Goal: Information Seeking & Learning: Learn about a topic

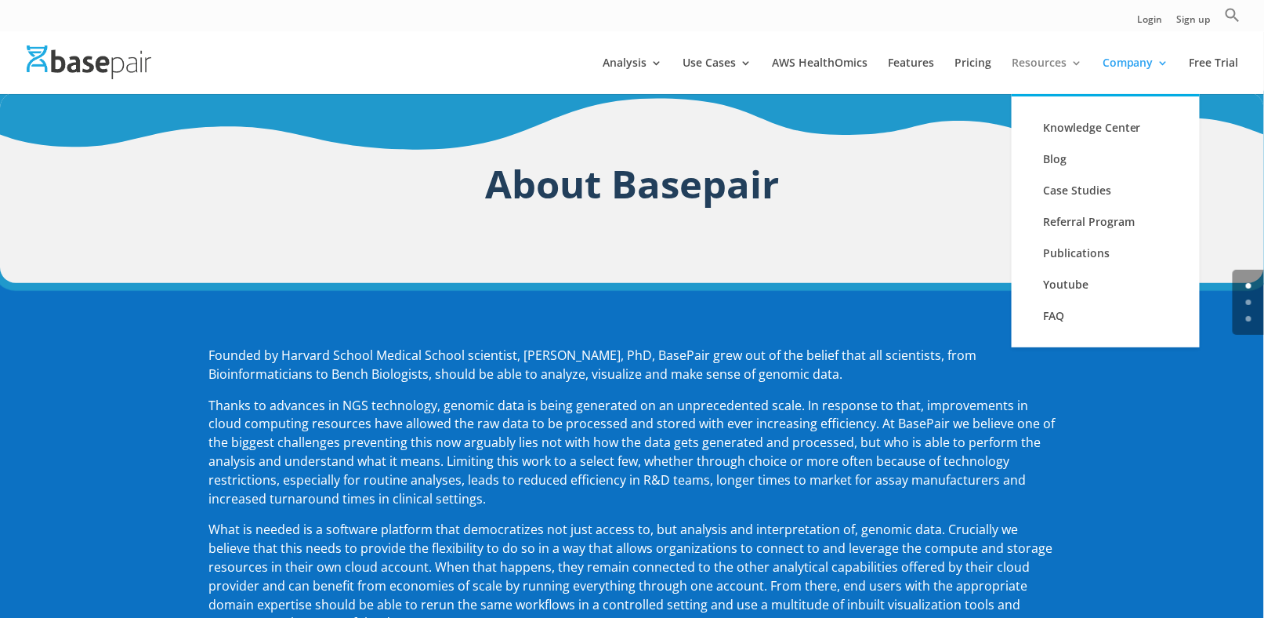
click at [1057, 68] on link "Resources" at bounding box center [1047, 75] width 71 height 37
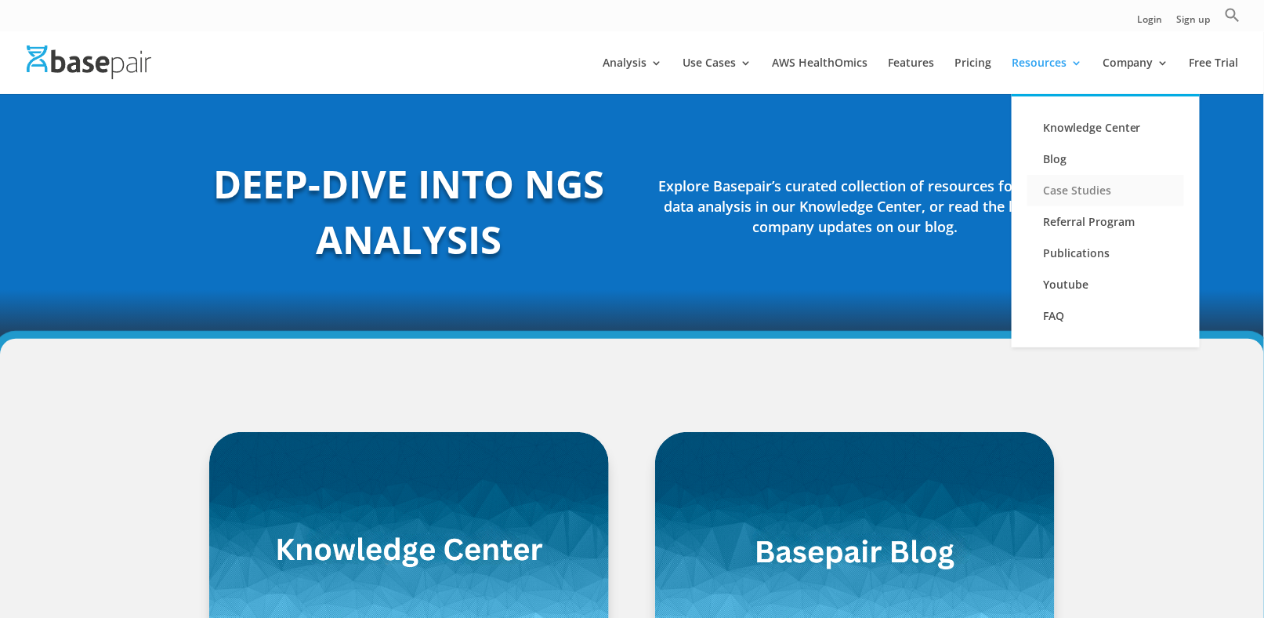
click at [1083, 186] on link "Case Studies" at bounding box center [1106, 190] width 157 height 31
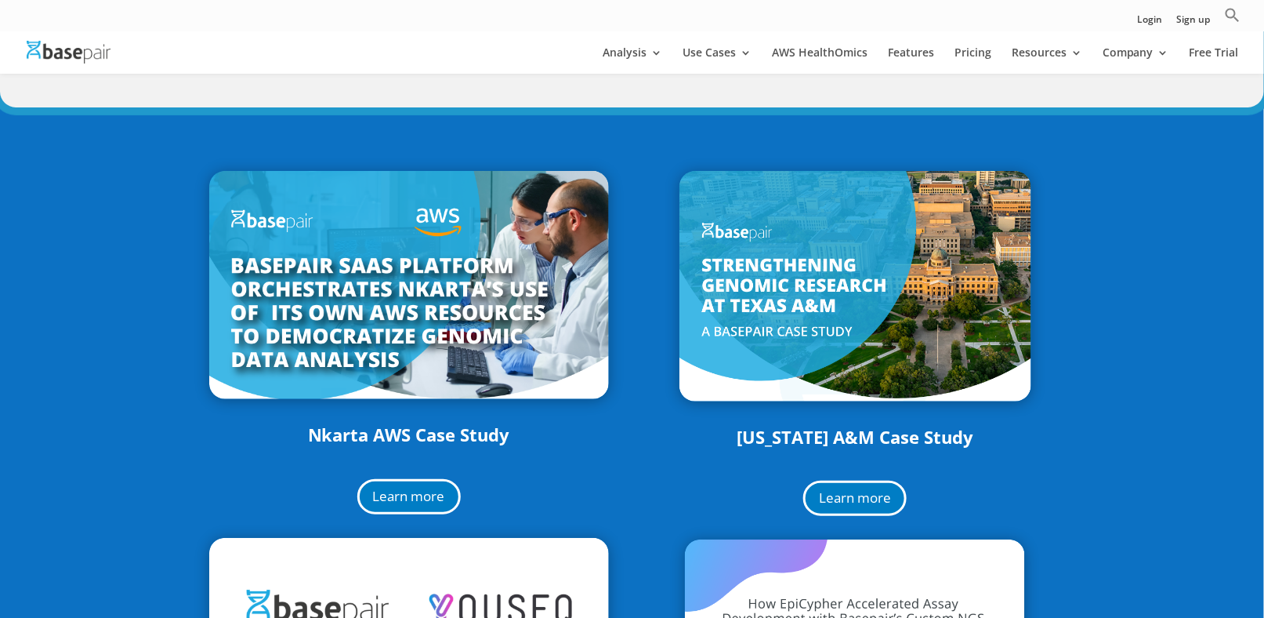
scroll to position [157, 0]
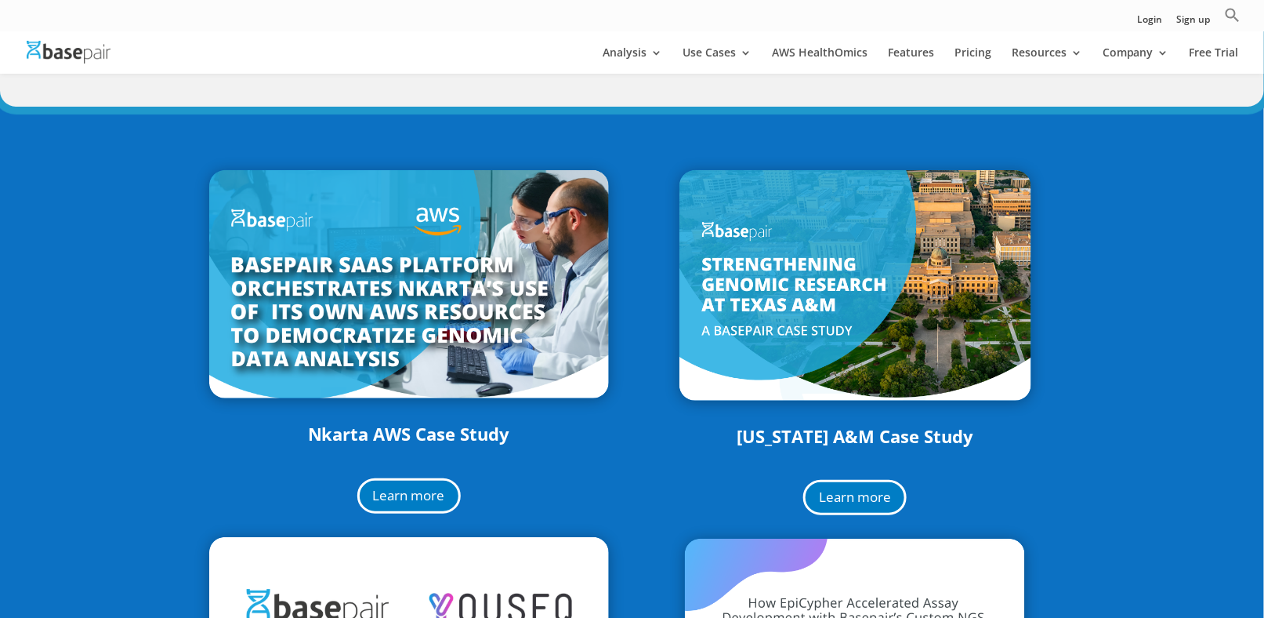
click at [544, 280] on img at bounding box center [409, 284] width 400 height 229
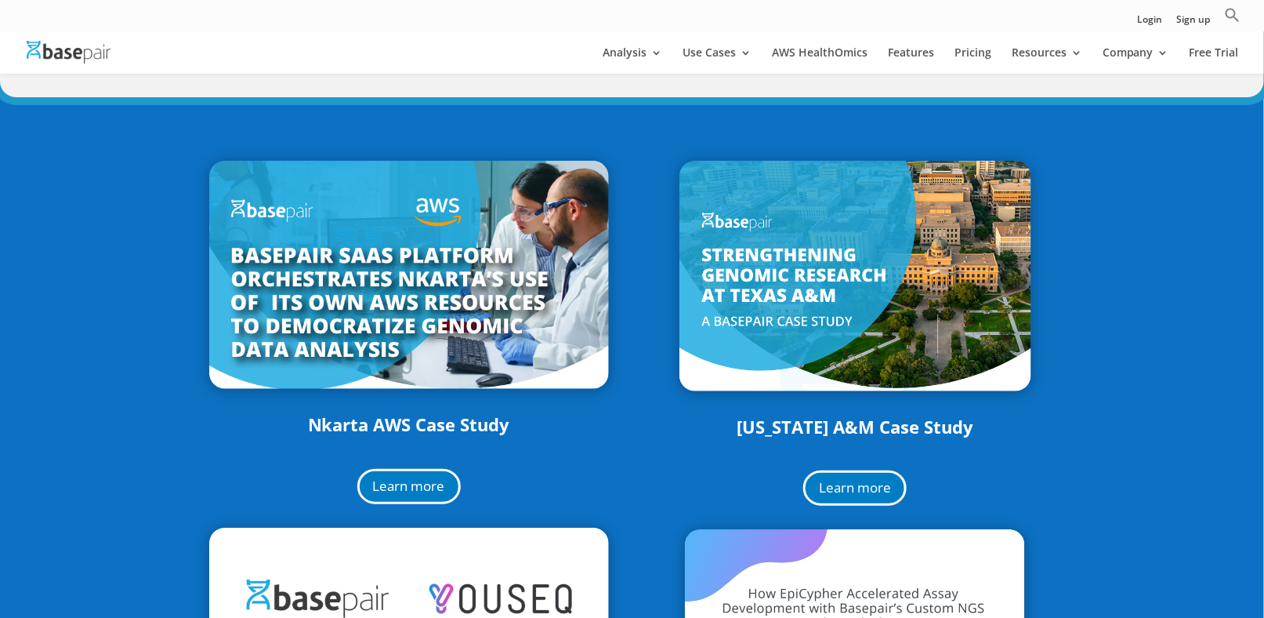
click at [349, 199] on img at bounding box center [409, 275] width 400 height 229
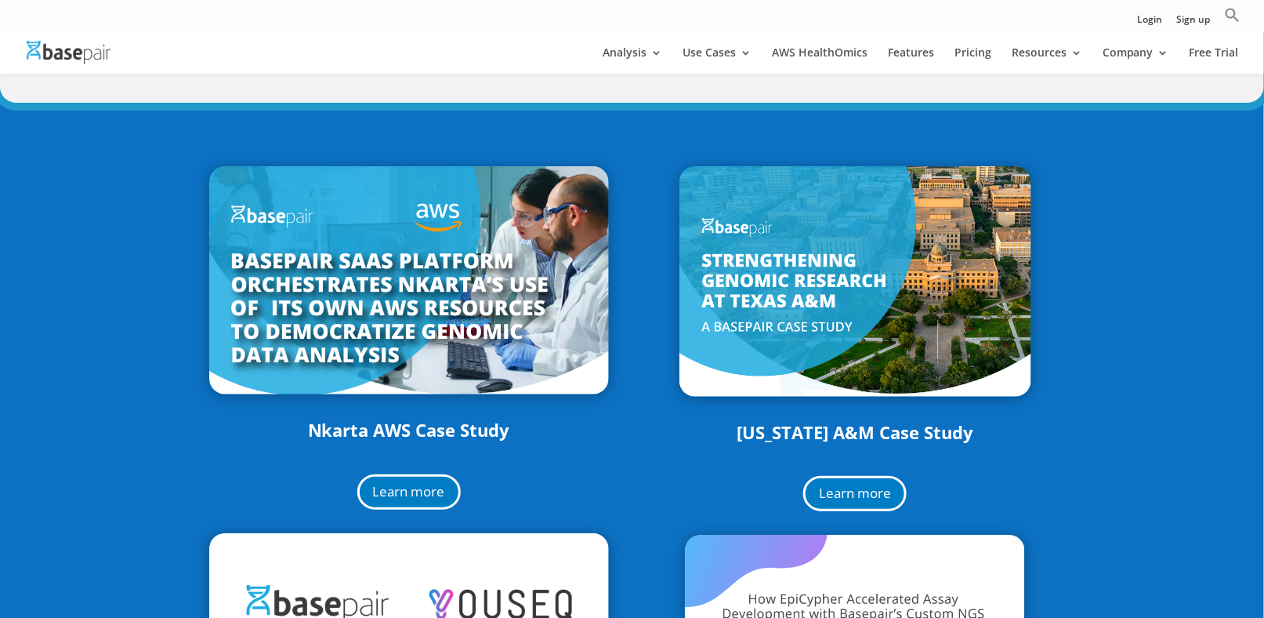
scroll to position [157, 0]
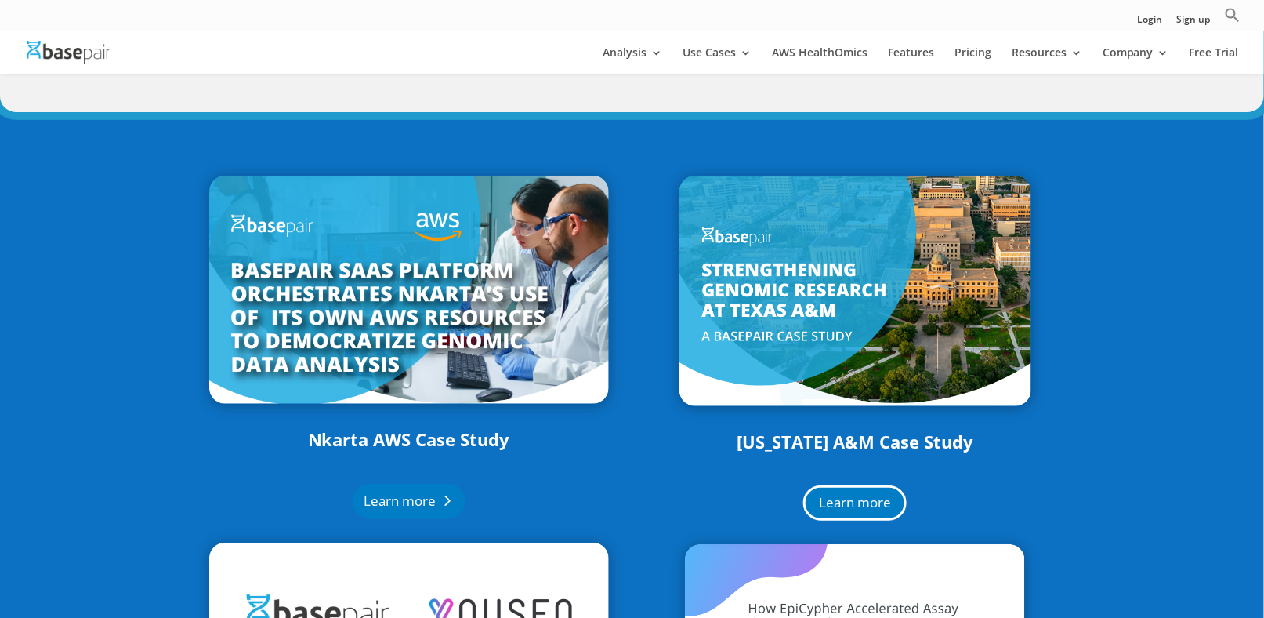
click at [420, 506] on link "Learn more" at bounding box center [409, 501] width 113 height 35
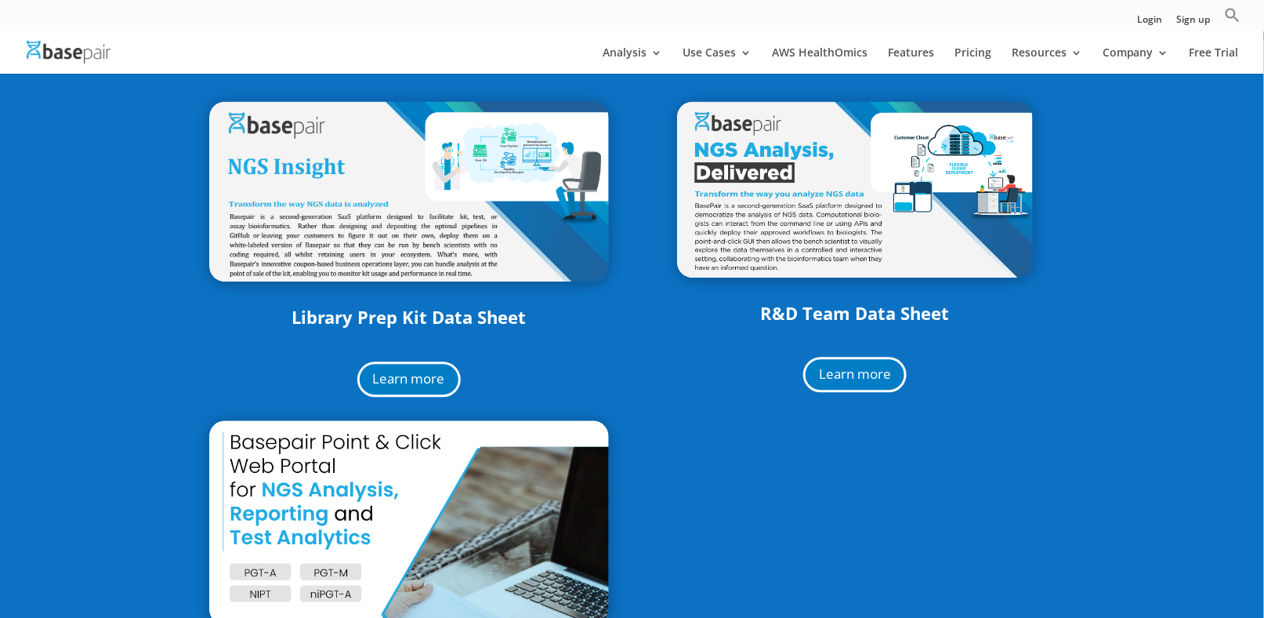
scroll to position [1176, 0]
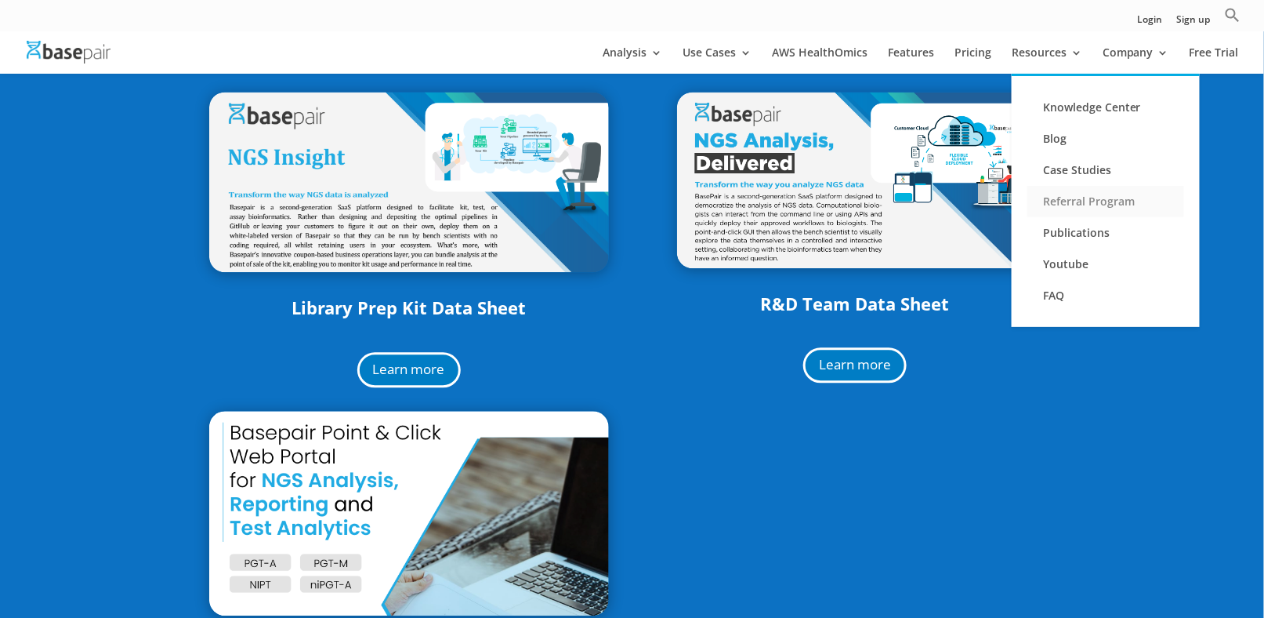
click at [1088, 209] on link "Referral Program" at bounding box center [1106, 201] width 157 height 31
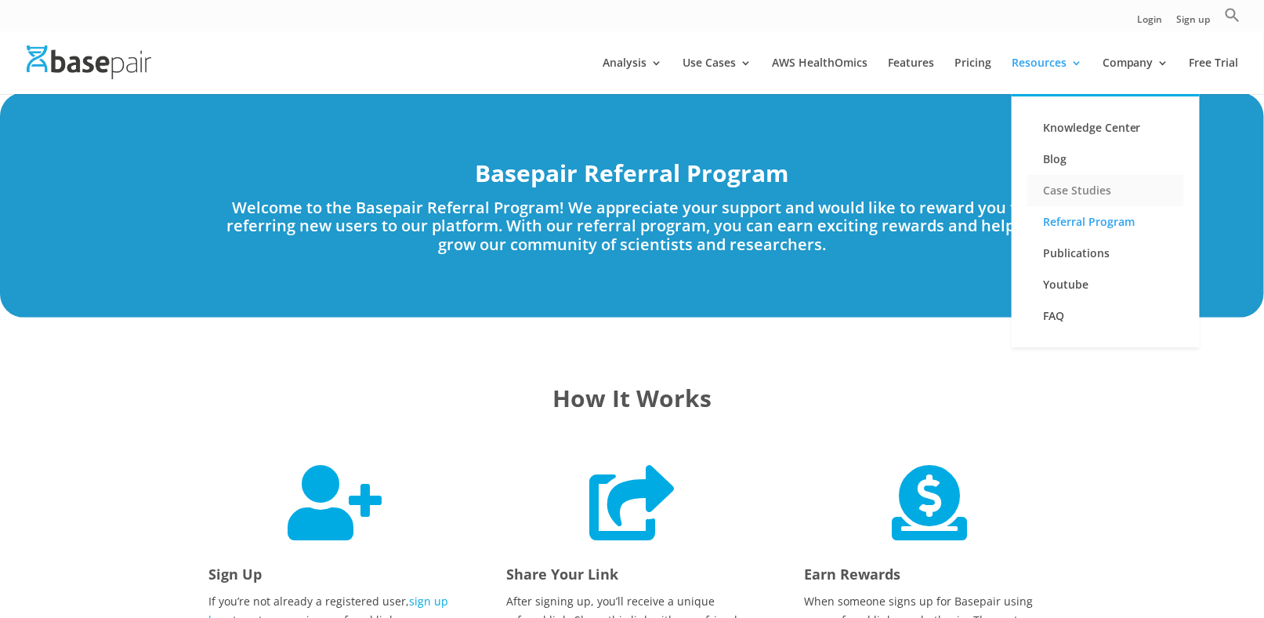
click at [1064, 193] on link "Case Studies" at bounding box center [1106, 190] width 157 height 31
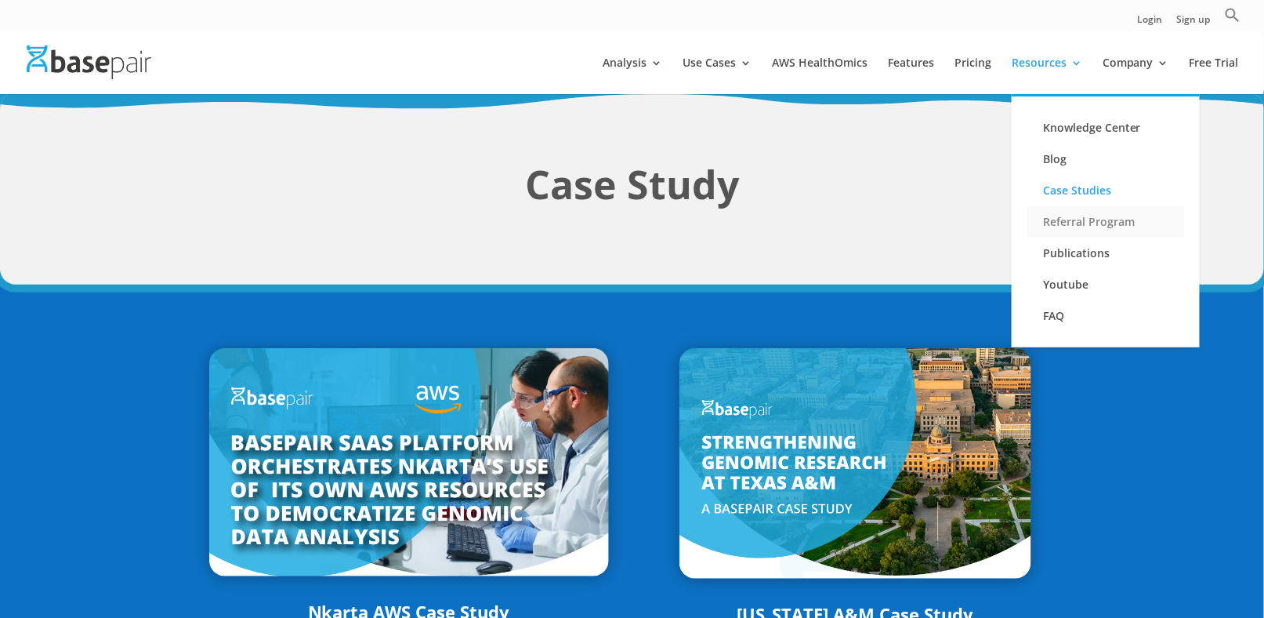
click at [1067, 219] on link "Referral Program" at bounding box center [1106, 221] width 157 height 31
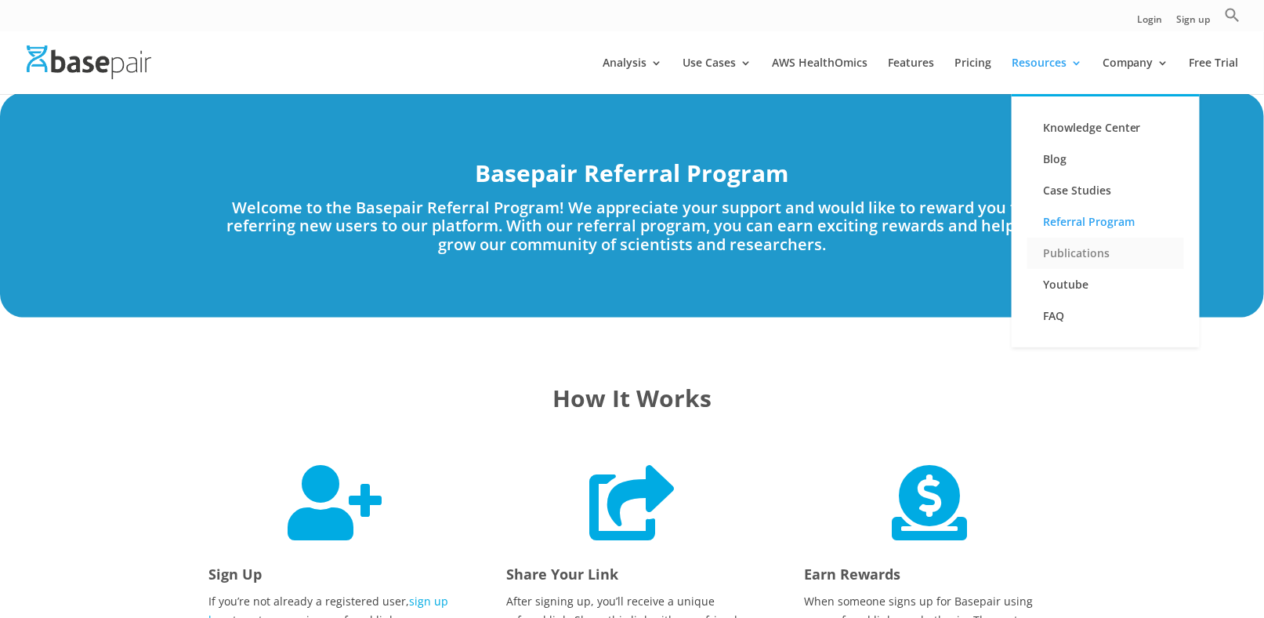
click at [1072, 254] on link "Publications" at bounding box center [1106, 253] width 157 height 31
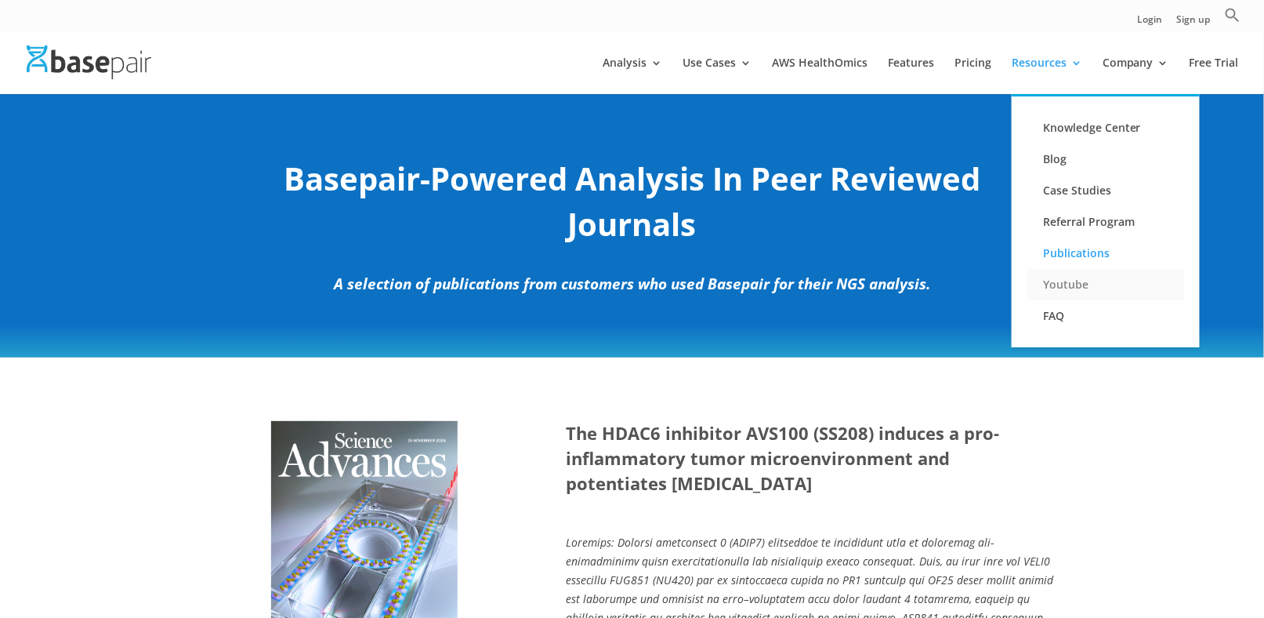
click at [1069, 290] on link "Youtube" at bounding box center [1106, 284] width 157 height 31
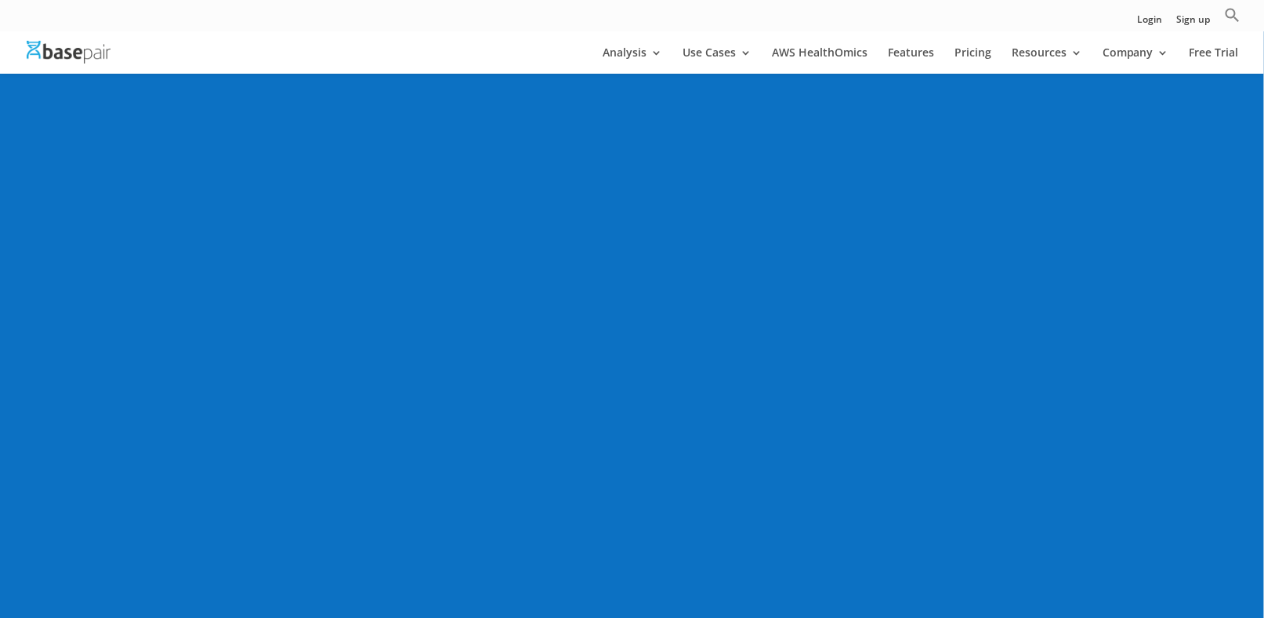
scroll to position [314, 0]
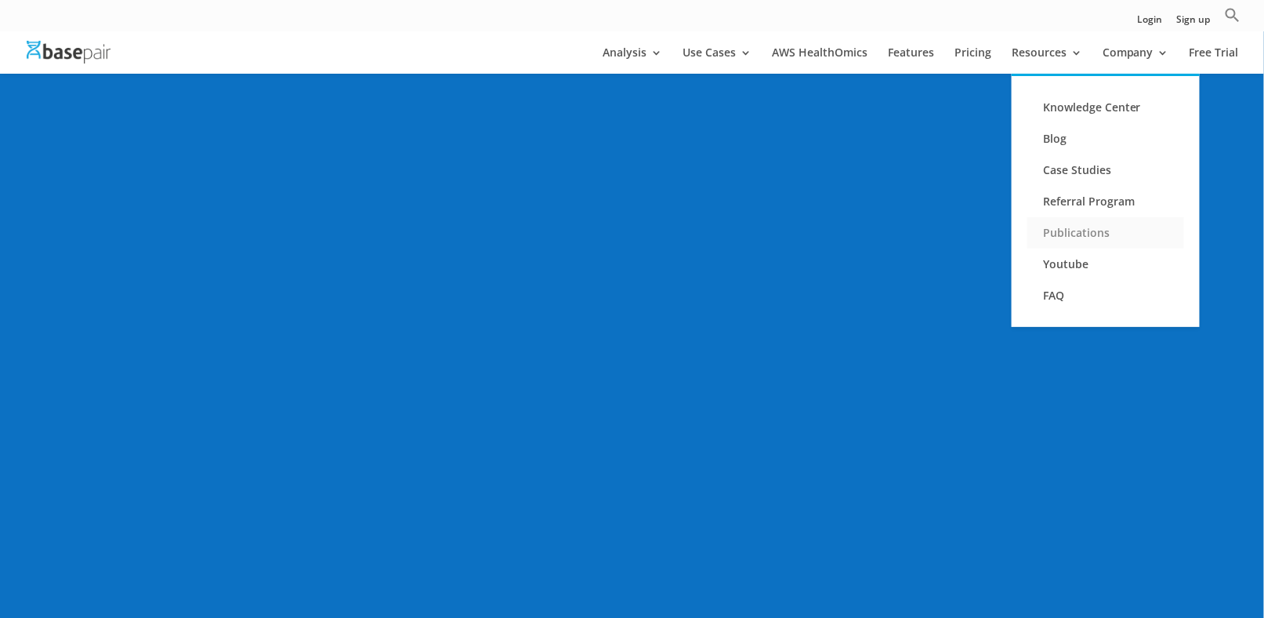
click at [1066, 232] on link "Publications" at bounding box center [1106, 232] width 157 height 31
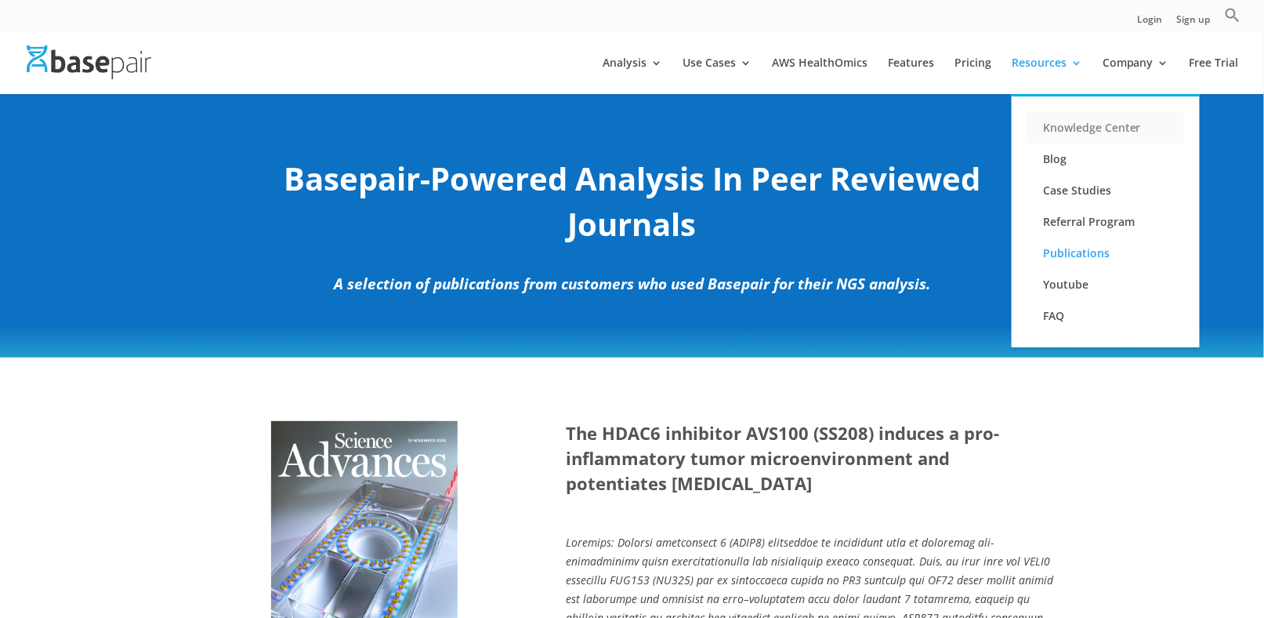
click at [1064, 125] on link "Knowledge Center" at bounding box center [1106, 127] width 157 height 31
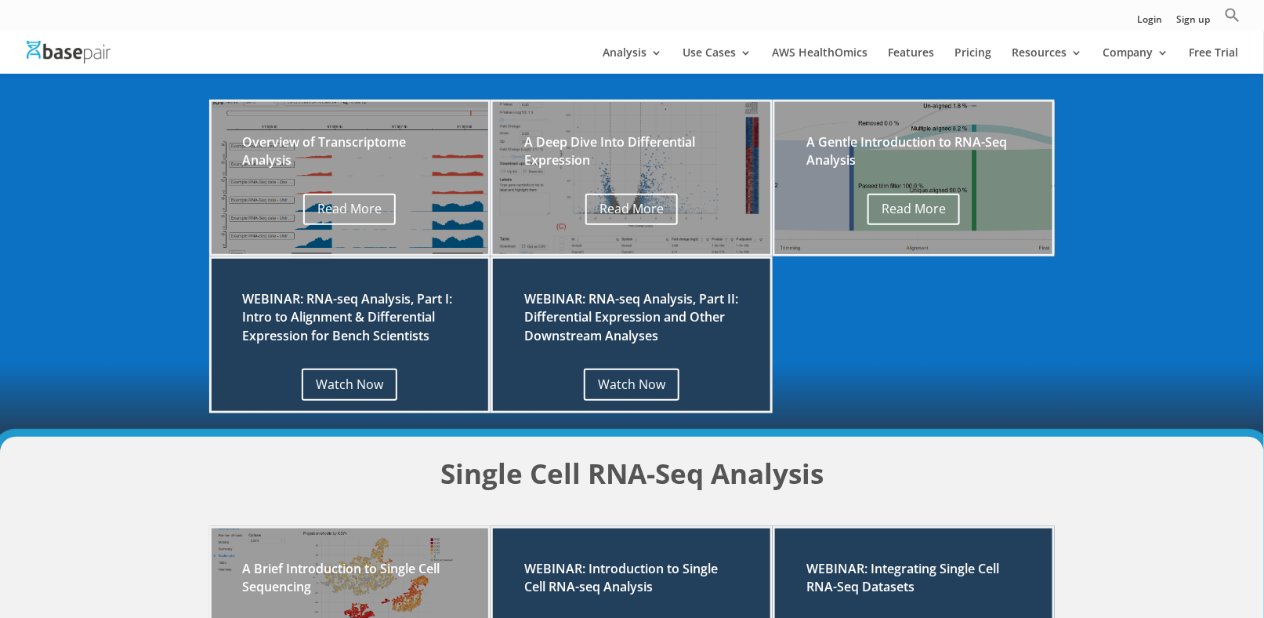
scroll to position [314, 0]
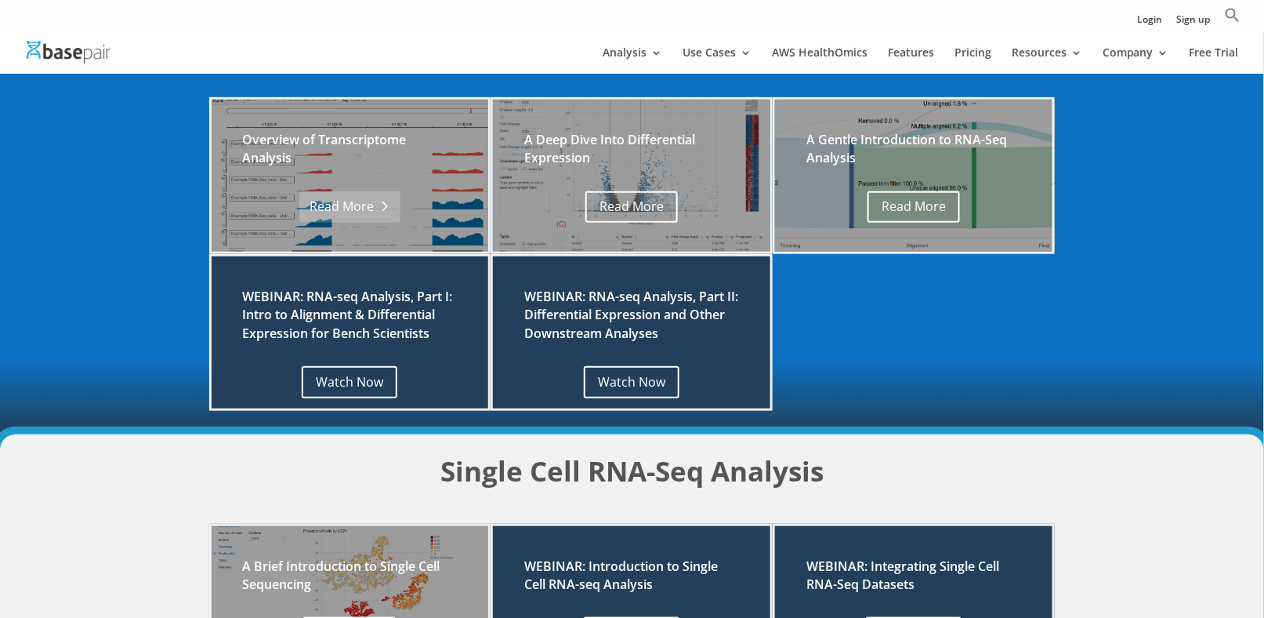
click at [361, 208] on link "Read More" at bounding box center [349, 207] width 101 height 32
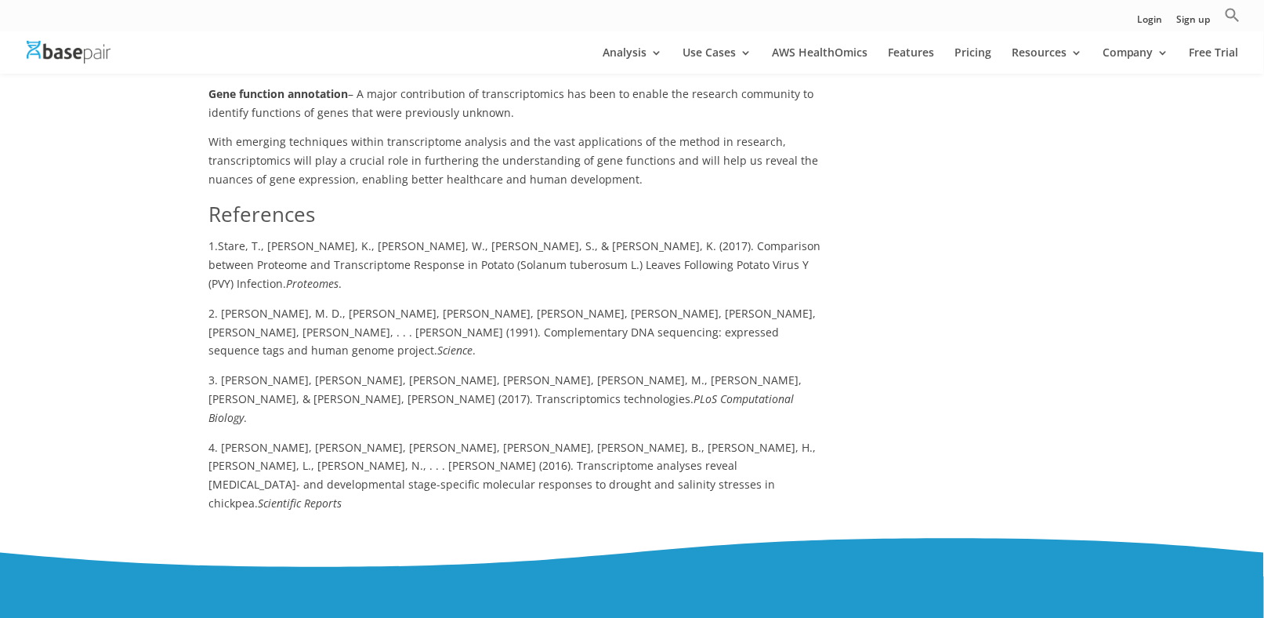
scroll to position [1362, 0]
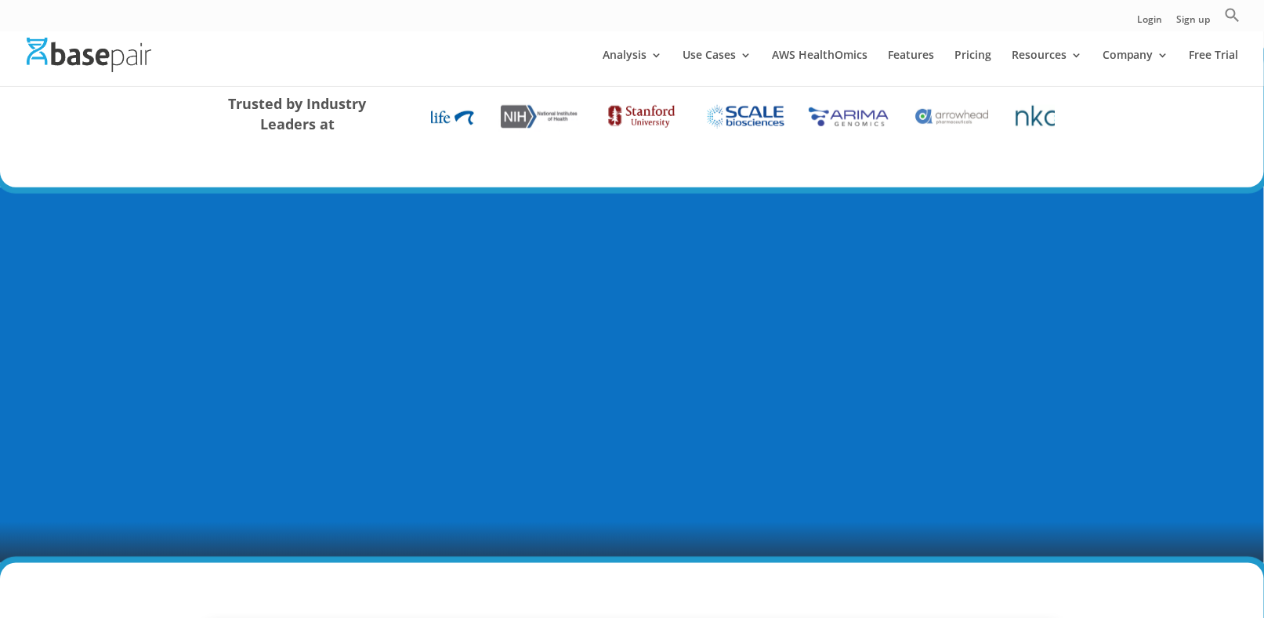
scroll to position [470, 0]
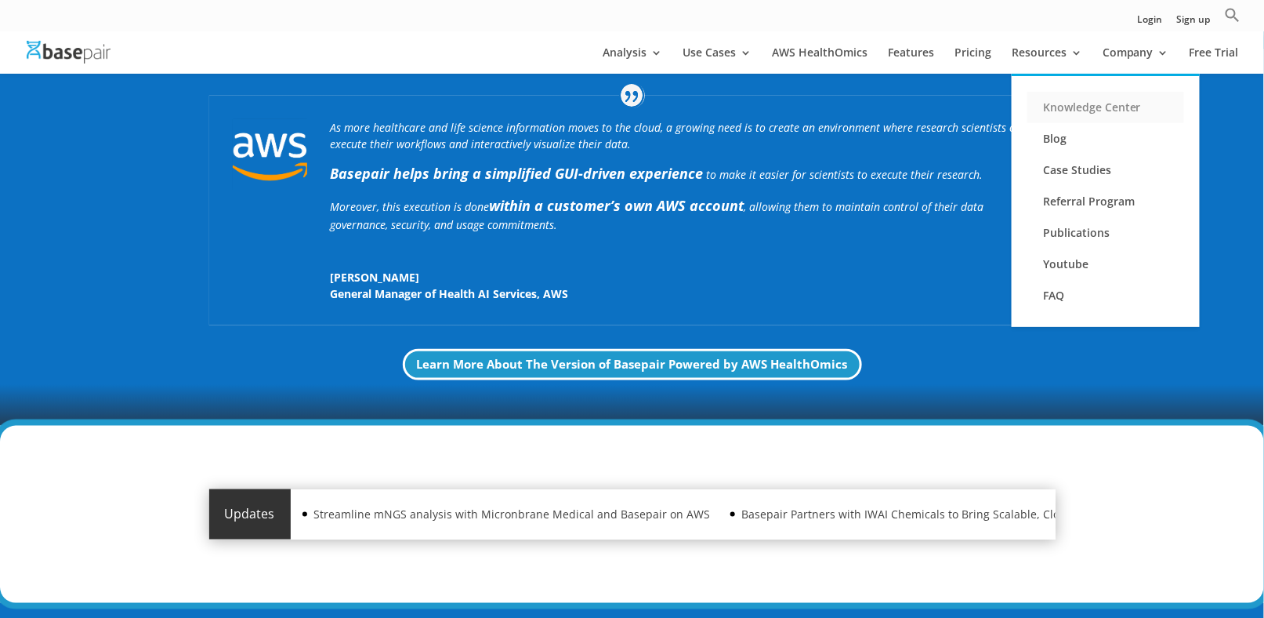
click at [1057, 106] on link "Knowledge Center" at bounding box center [1106, 107] width 157 height 31
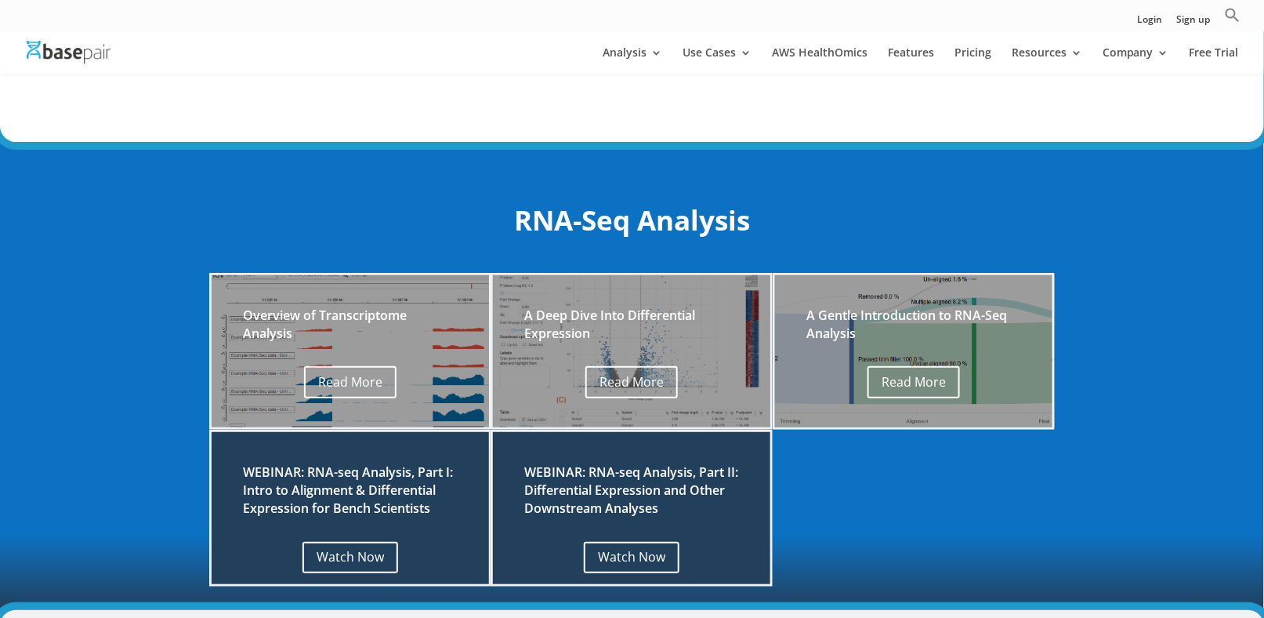
scroll to position [157, 0]
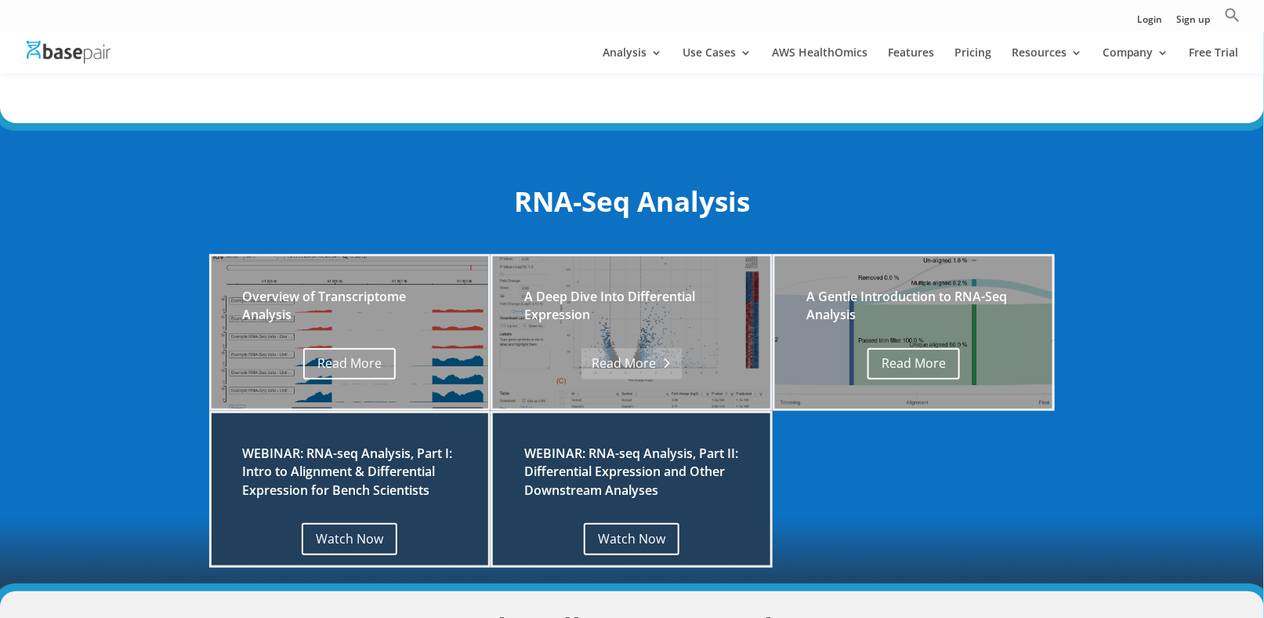
click at [622, 358] on link "Read More" at bounding box center [632, 364] width 101 height 32
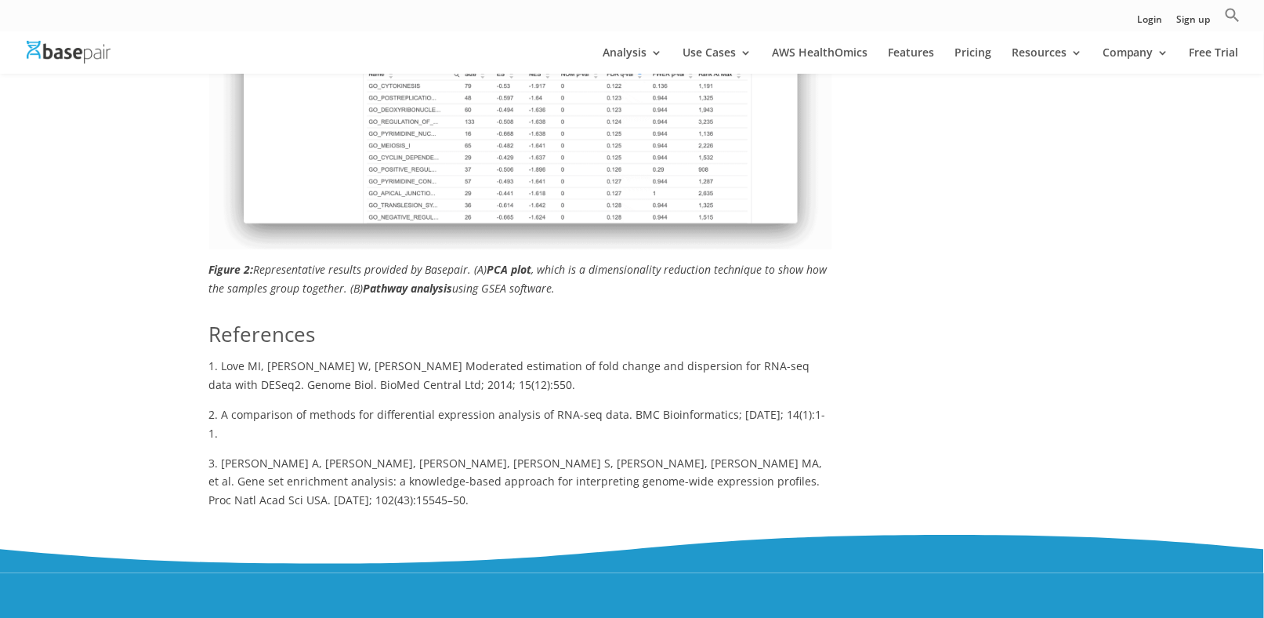
scroll to position [2116, 0]
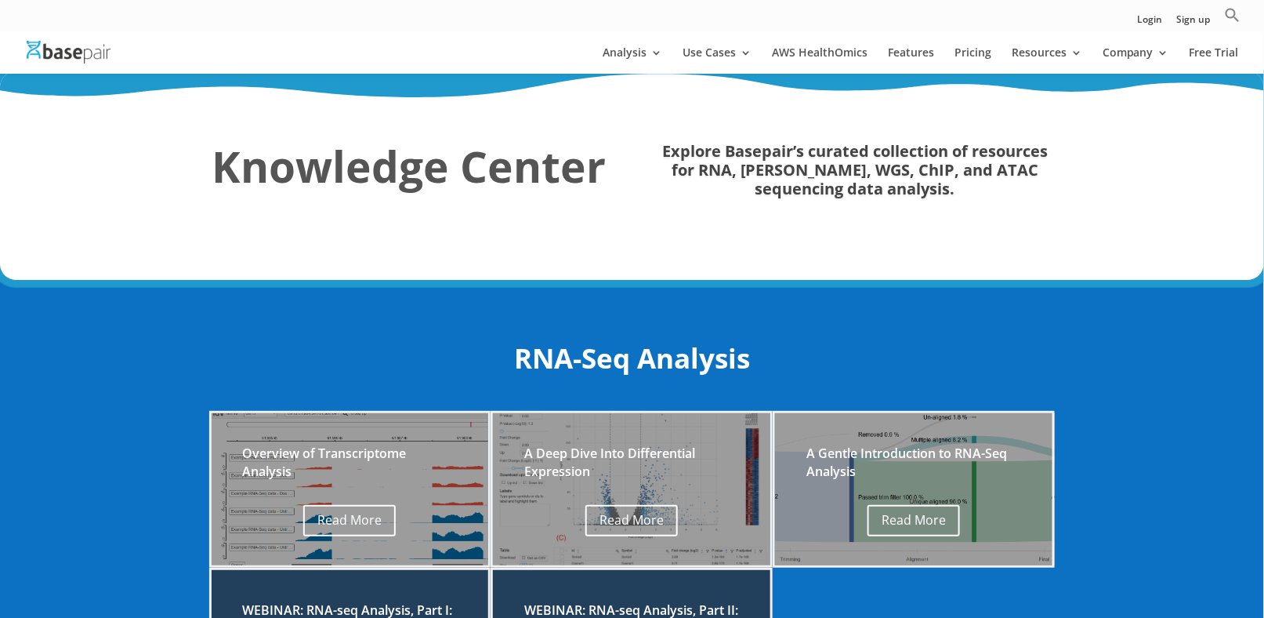
scroll to position [157, 0]
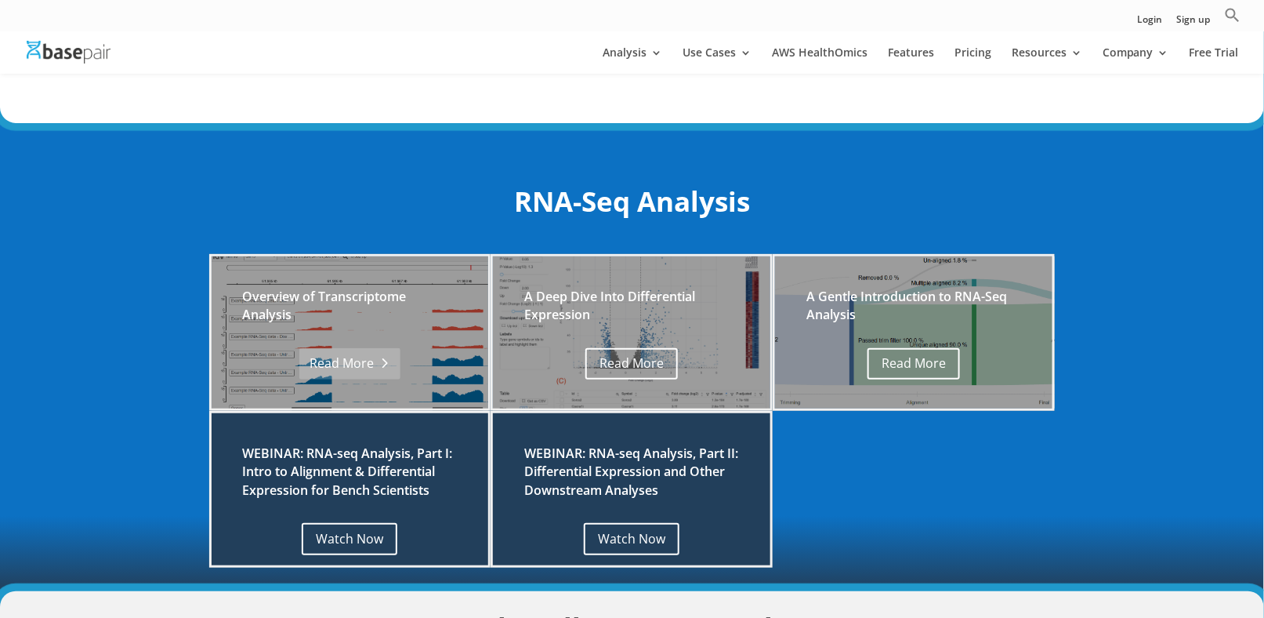
click at [346, 356] on link "Read More" at bounding box center [349, 364] width 101 height 32
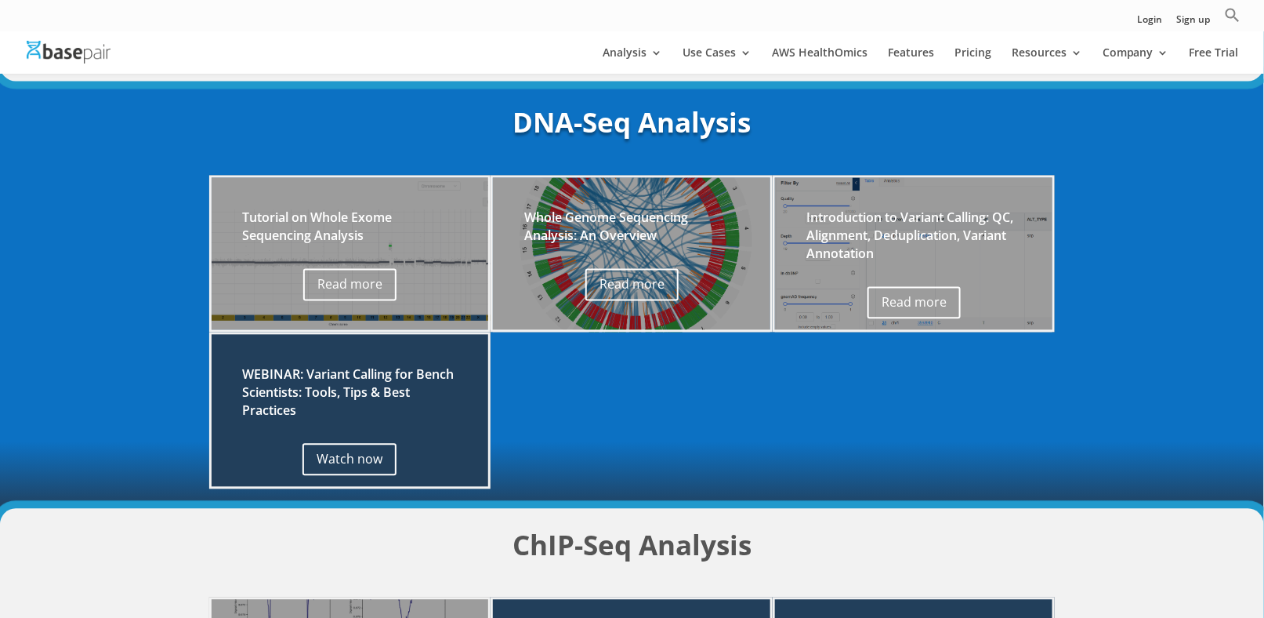
scroll to position [1097, 0]
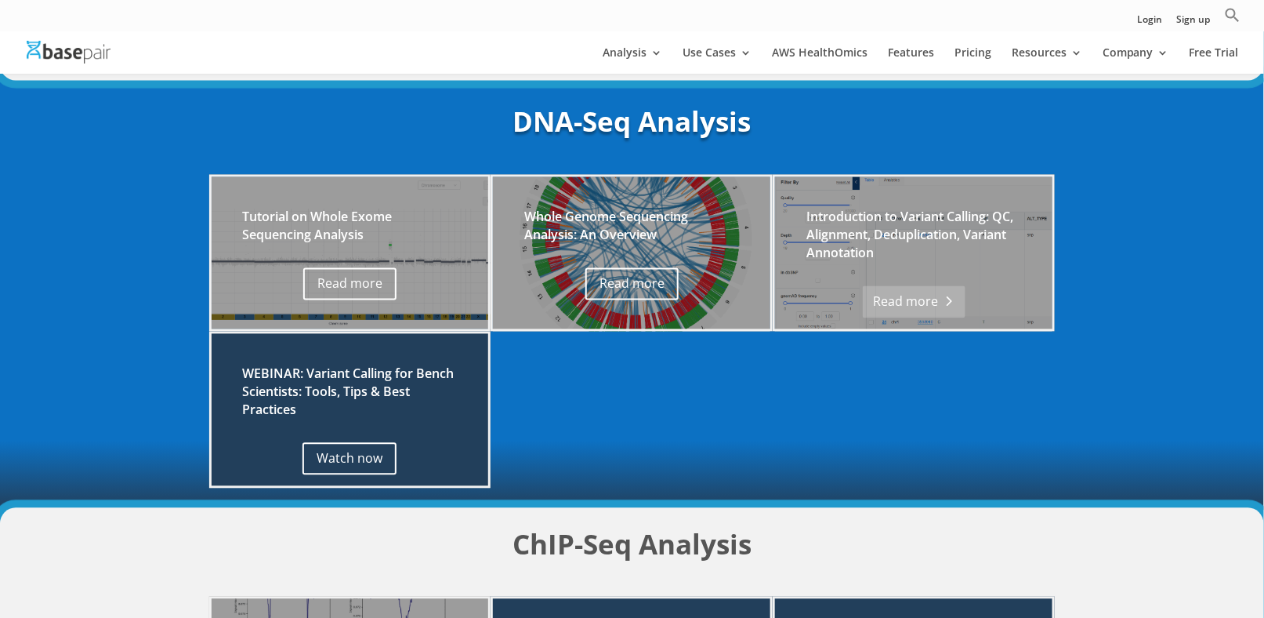
click at [890, 299] on link "Read more" at bounding box center [914, 302] width 102 height 32
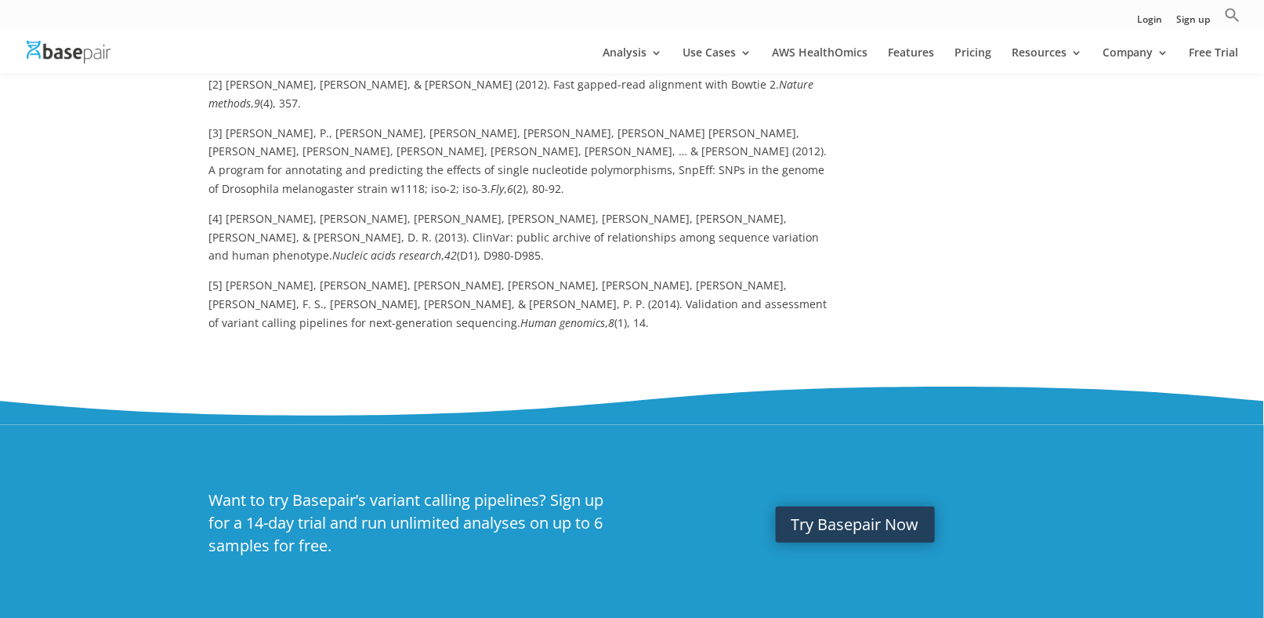
scroll to position [2273, 0]
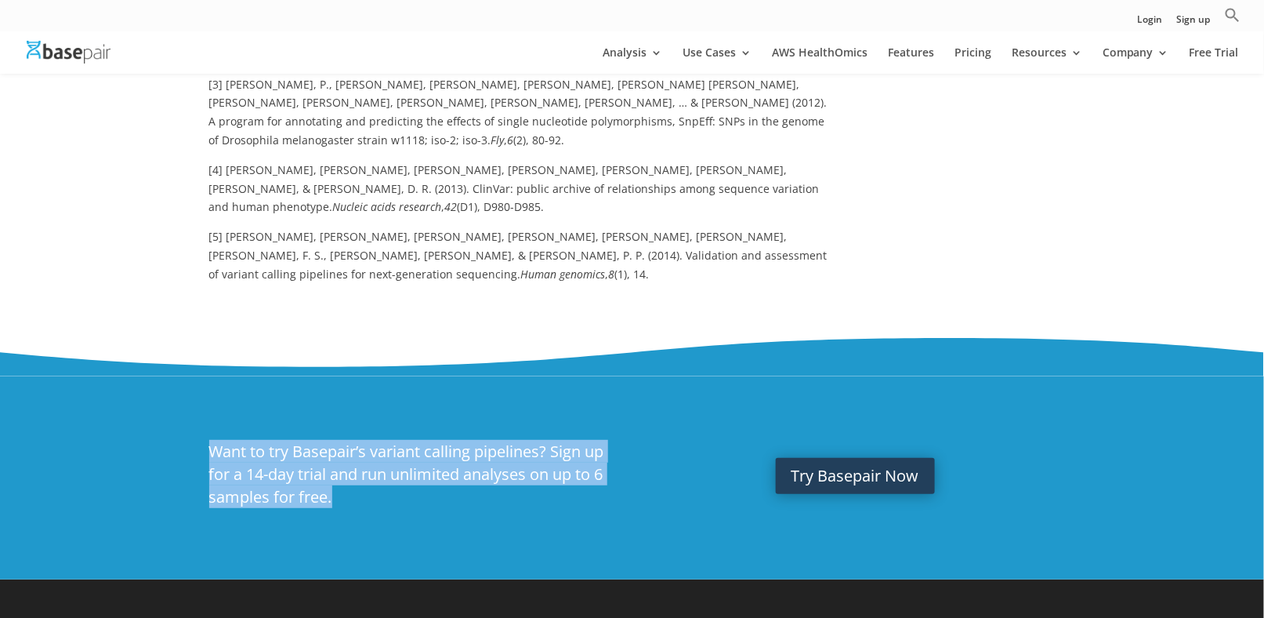
drag, startPoint x: 348, startPoint y: 386, endPoint x: 205, endPoint y: 330, distance: 153.9
click at [205, 376] on div "Want to try Basepair’s variant calling pipelines? Sign up for a 14-day trial an…" at bounding box center [632, 477] width 1264 height 203
copy h2 "Want to try Basepair’s variant calling pipelines? Sign up for a 14-day trial an…"
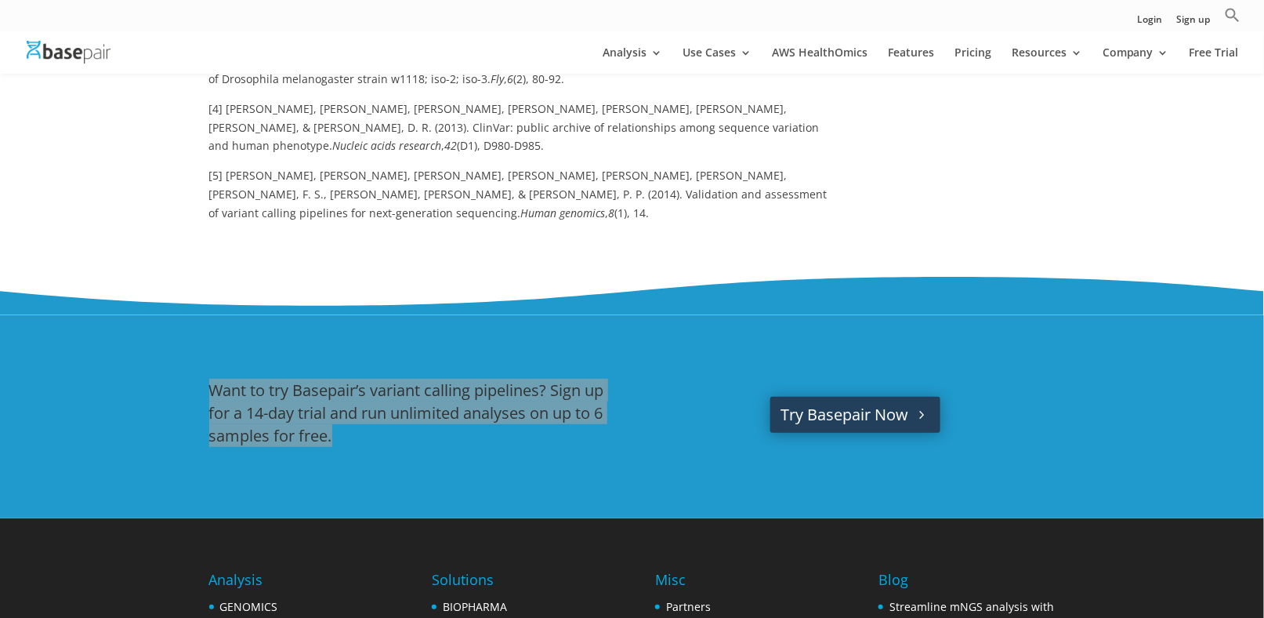
scroll to position [2352, 0]
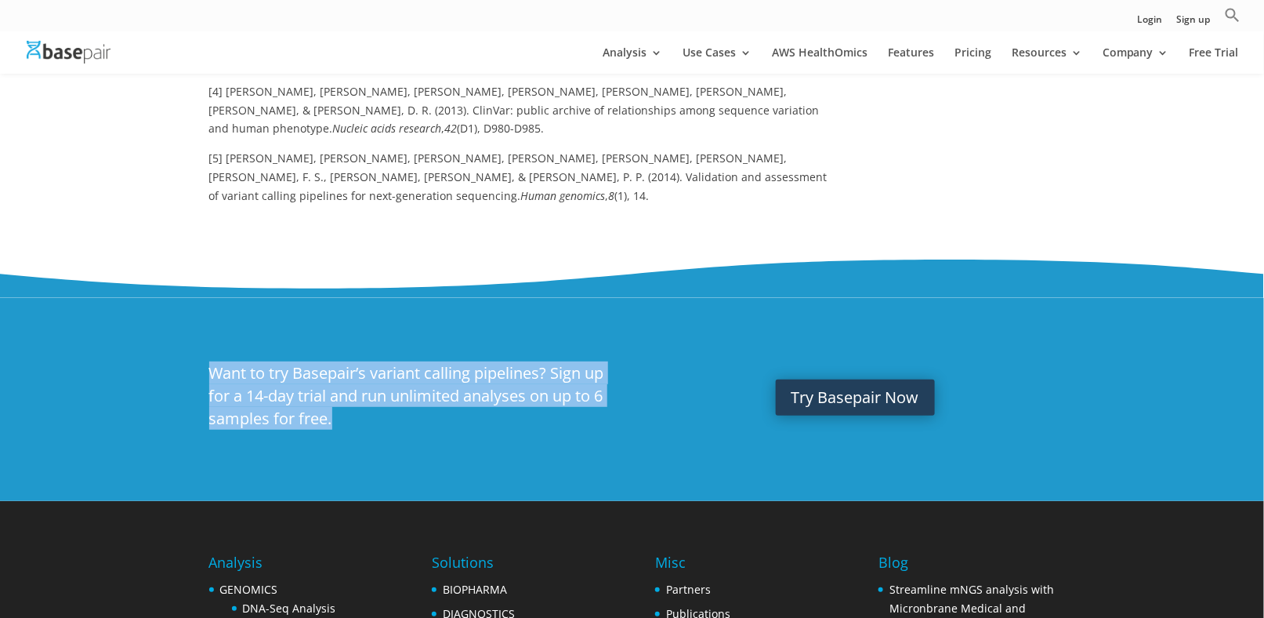
click at [807, 373] on div "Want to try Basepair’s variant calling pipelines? Sign up for a 14-day trial an…" at bounding box center [632, 399] width 1264 height 203
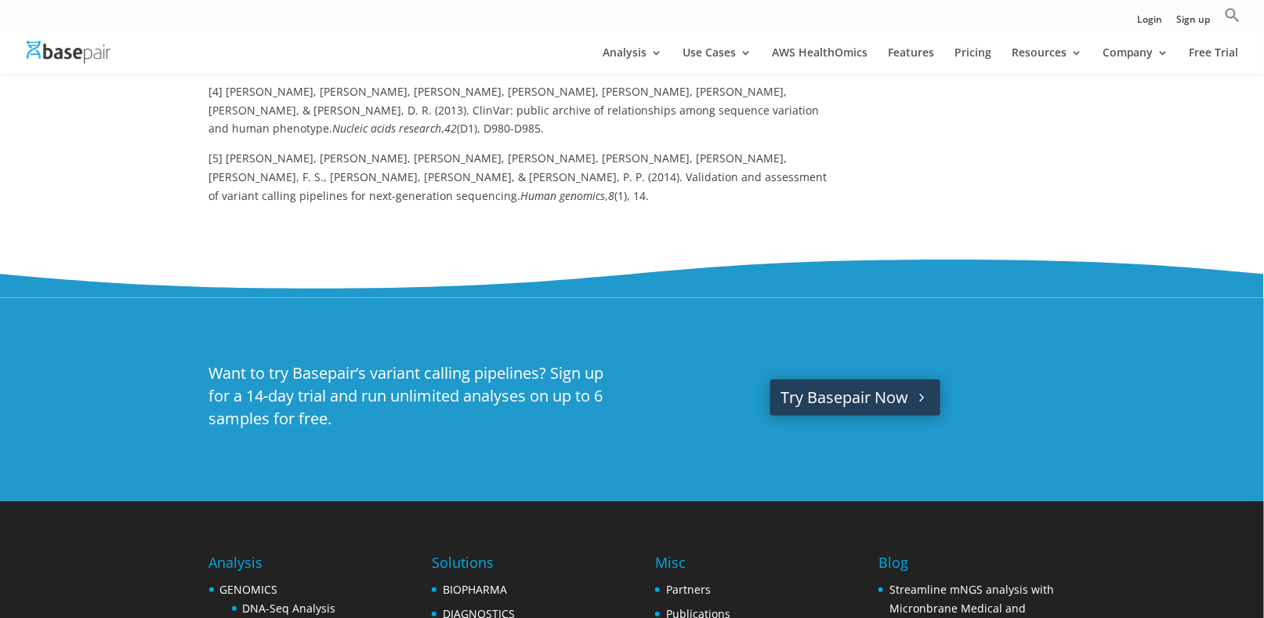
click at [814, 379] on link "Try Basepair Now" at bounding box center [856, 397] width 170 height 36
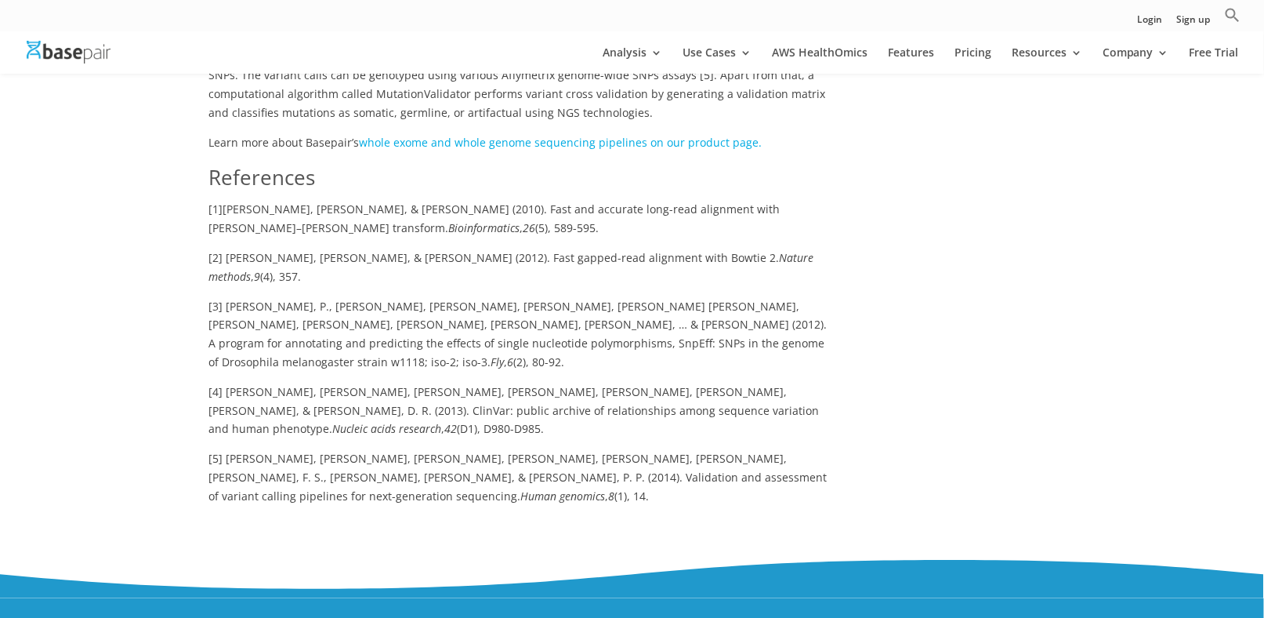
scroll to position [2195, 0]
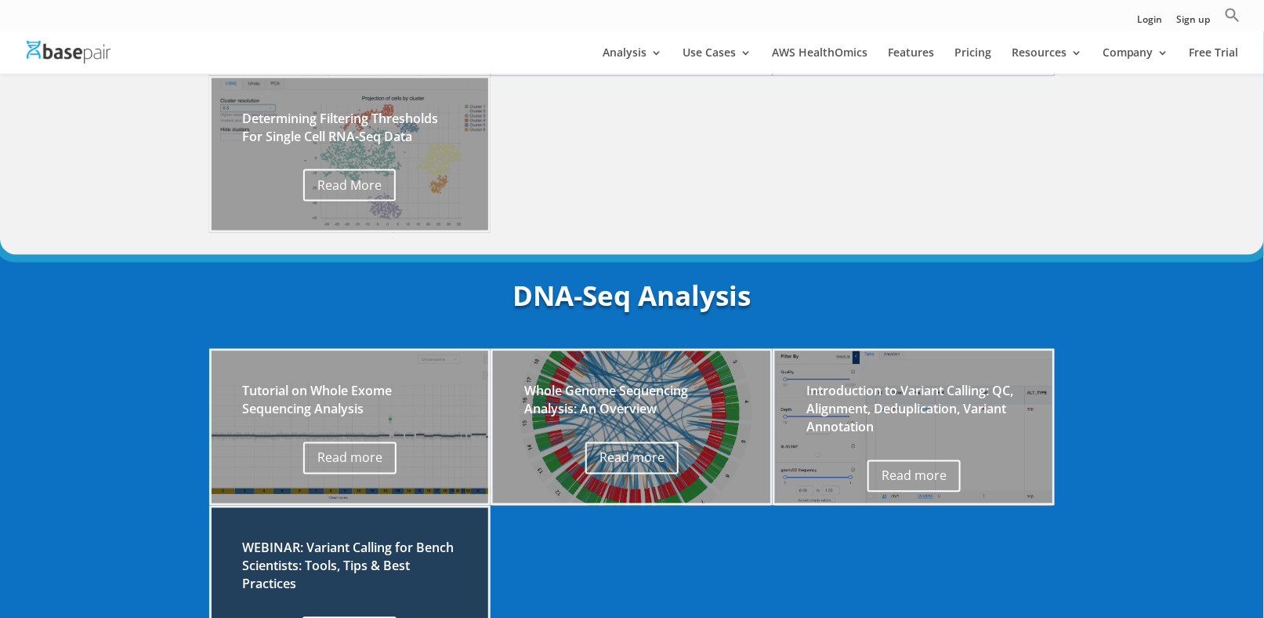
scroll to position [955, 0]
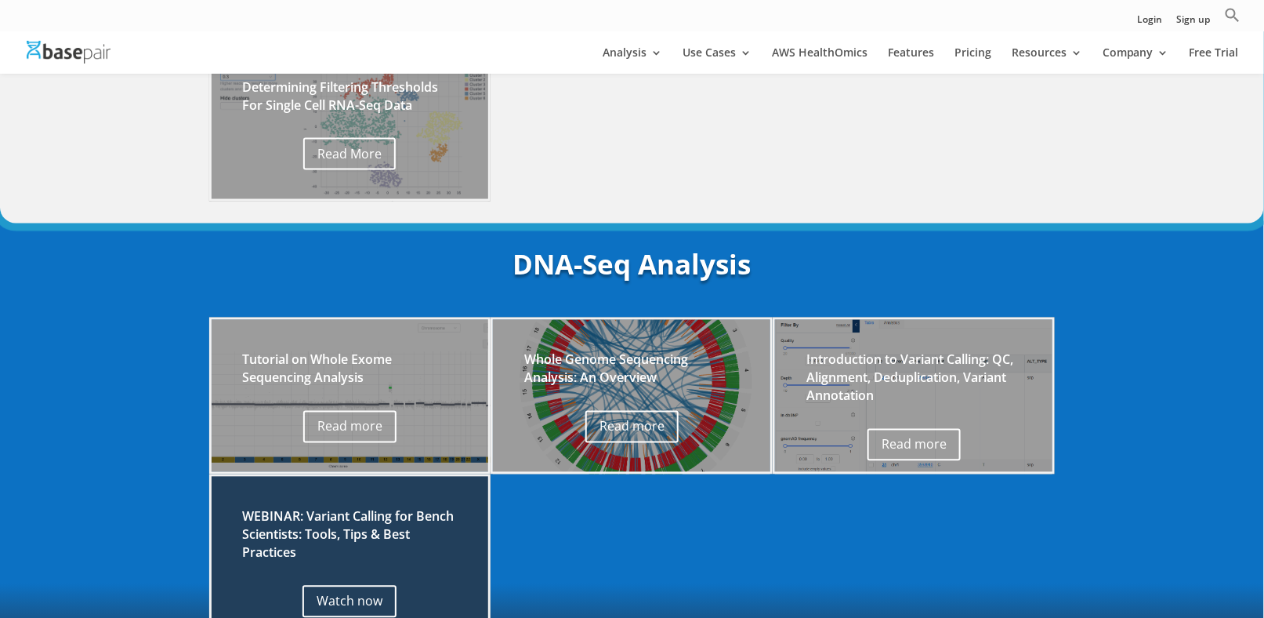
click at [571, 366] on h2 "Whole Genome Sequencing Analysis: An Overview" at bounding box center [631, 373] width 215 height 44
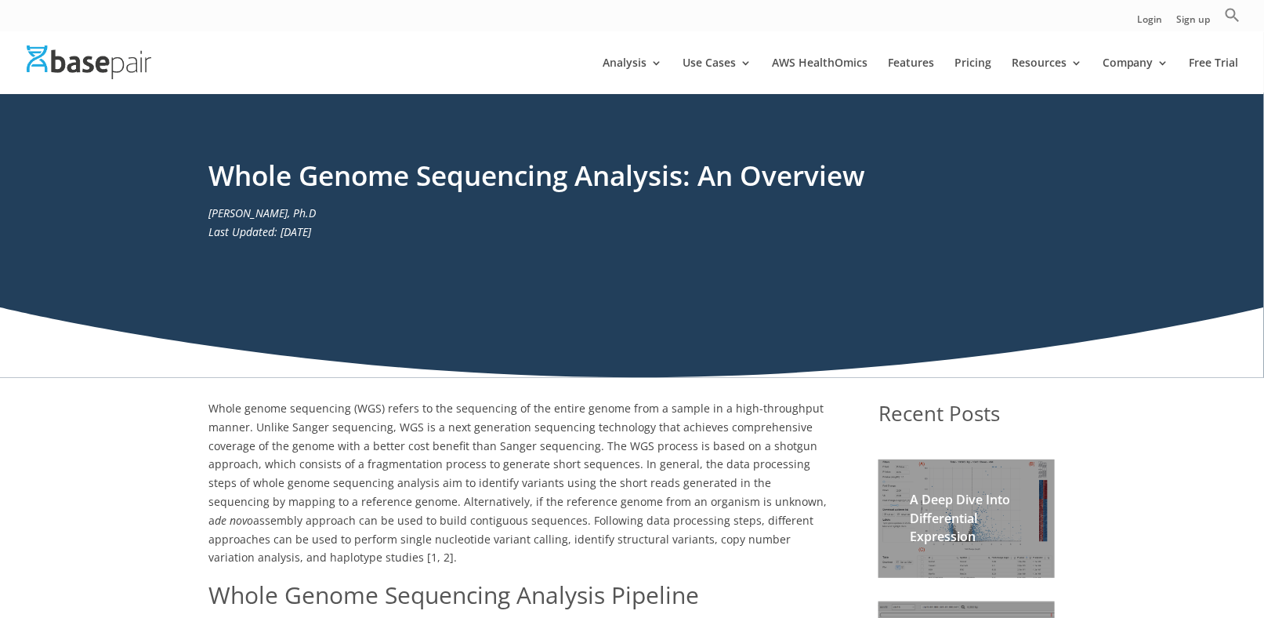
click at [314, 306] on div "Whole Genome Sequencing Analysis: An Overview Amit U Sinha, Ph.D Last Updated: …" at bounding box center [632, 234] width 1264 height 285
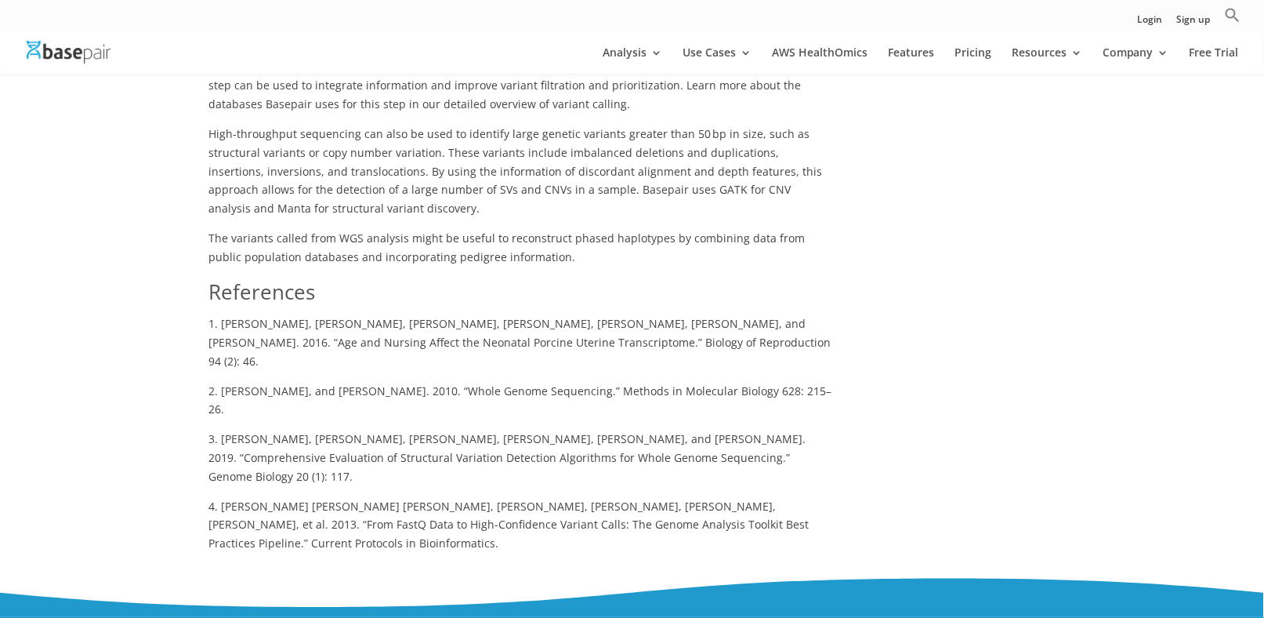
scroll to position [1568, 0]
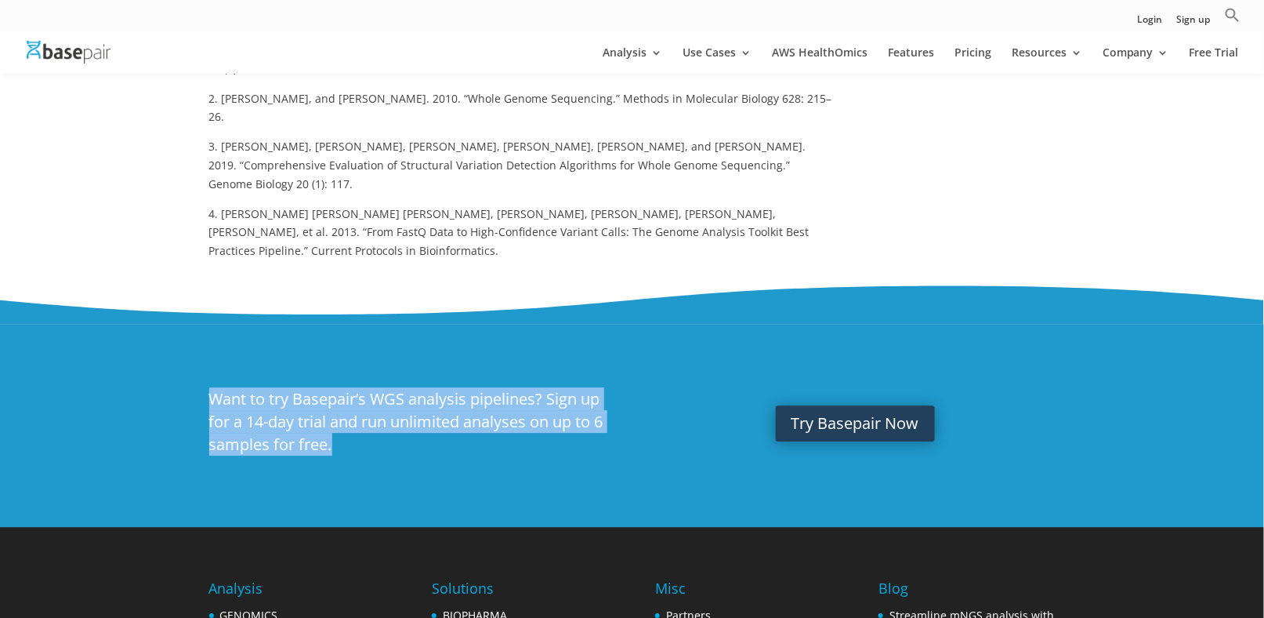
drag, startPoint x: 203, startPoint y: 295, endPoint x: 358, endPoint y: 364, distance: 170.2
click at [358, 364] on div "Want to try Basepair’s WGS analysis pipelines? Sign up for a 14-day trial and r…" at bounding box center [632, 425] width 1264 height 203
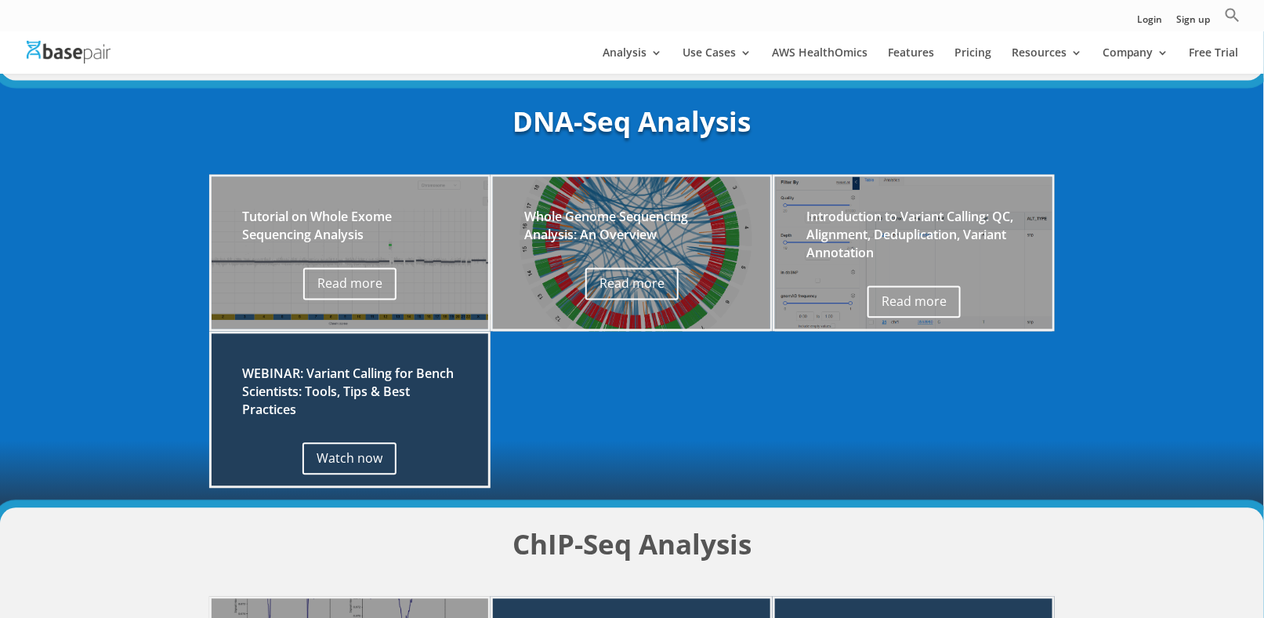
scroll to position [1112, 0]
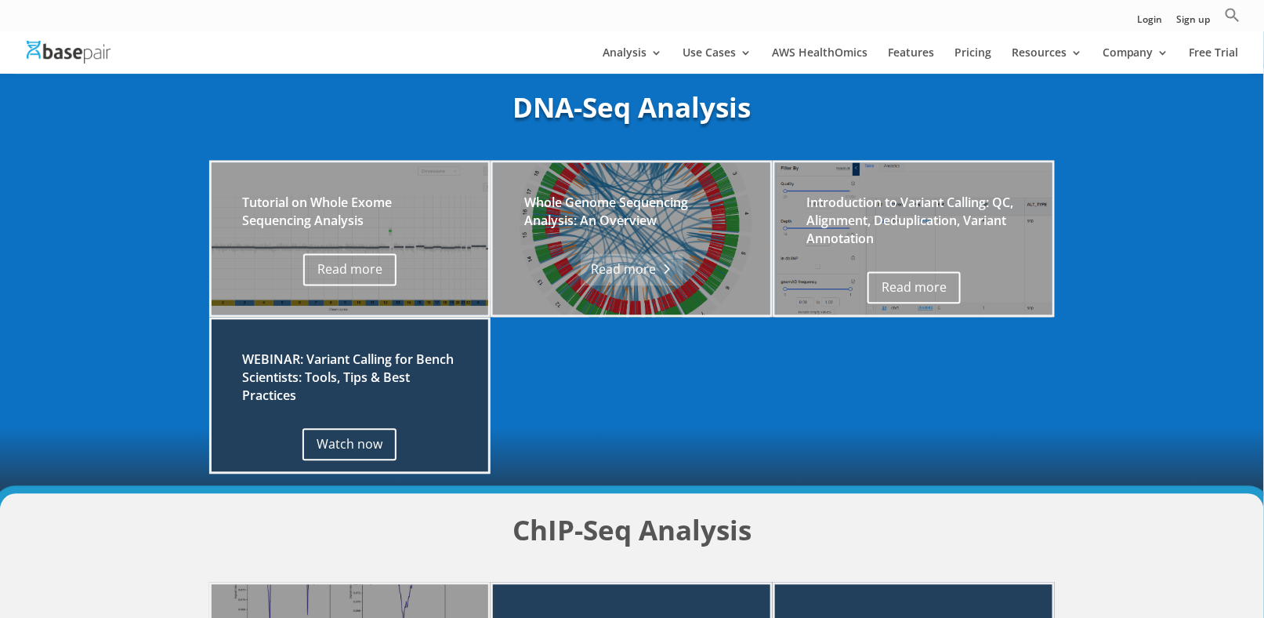
click at [597, 267] on link "Read more" at bounding box center [632, 270] width 102 height 32
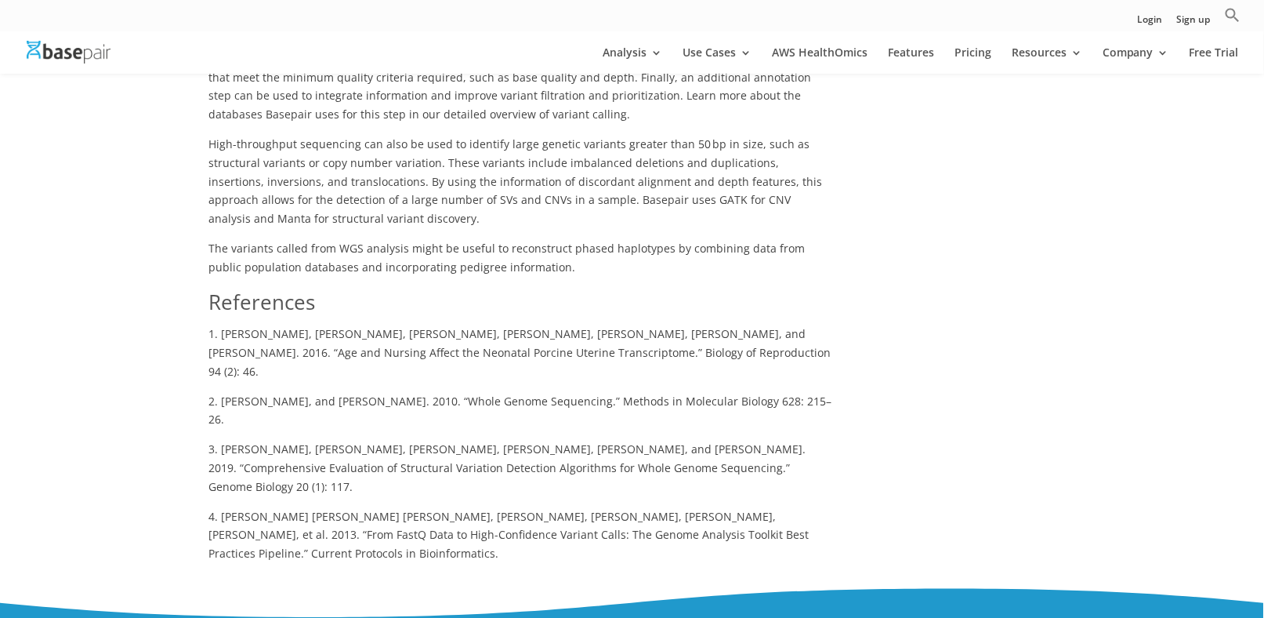
scroll to position [1333, 0]
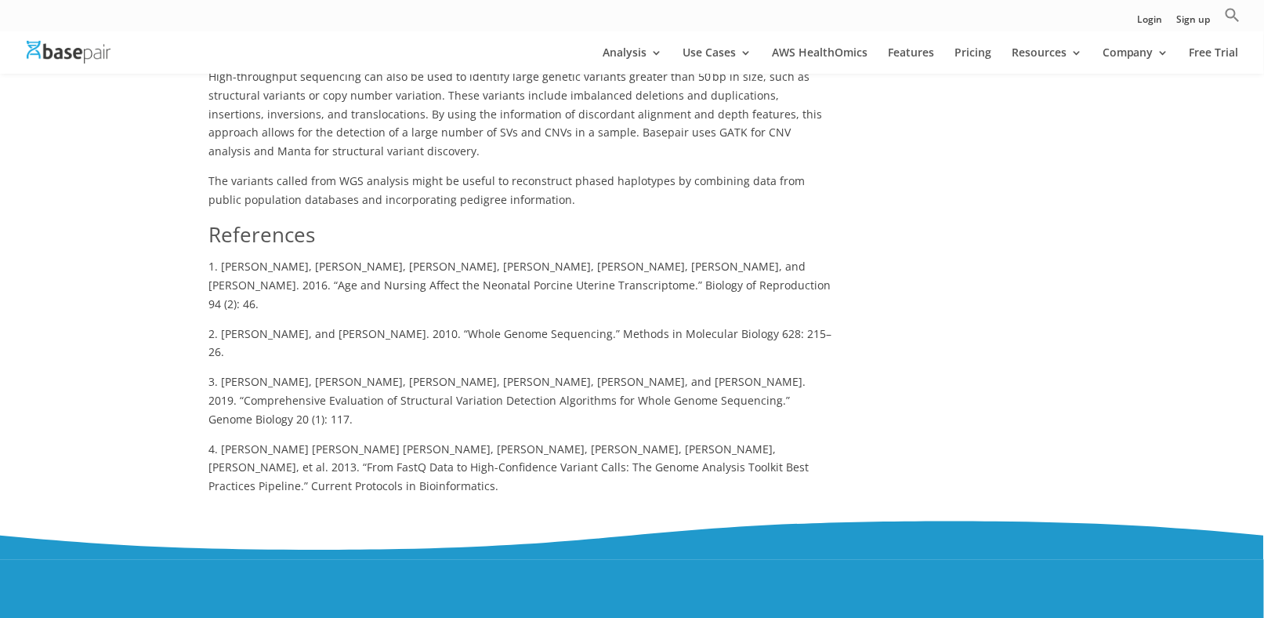
drag, startPoint x: 184, startPoint y: 521, endPoint x: 358, endPoint y: 598, distance: 190.2
copy h2 "Want to try Basepair’s WGS analysis pipelines? Sign up for a 14-day trial and r…"
drag, startPoint x: 357, startPoint y: 590, endPoint x: 214, endPoint y: 527, distance: 156.2
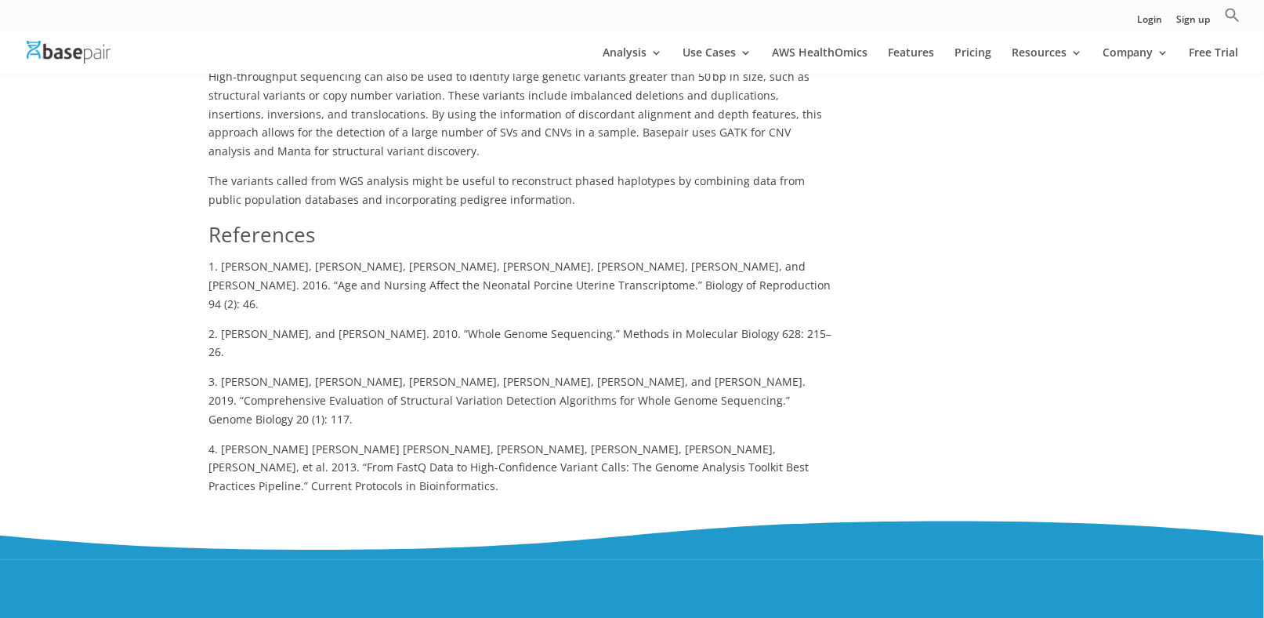
copy h2 "Want to try Basepair’s WGS analysis pipelines? Sign up for a 14-day trial and r…"
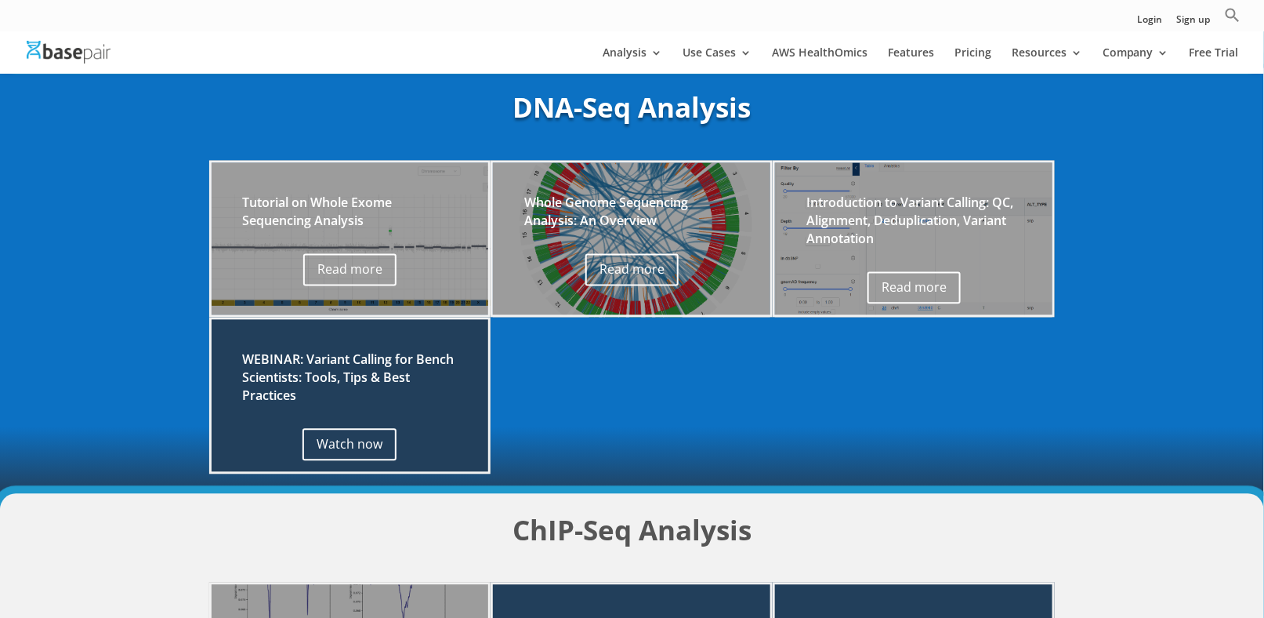
scroll to position [1268, 0]
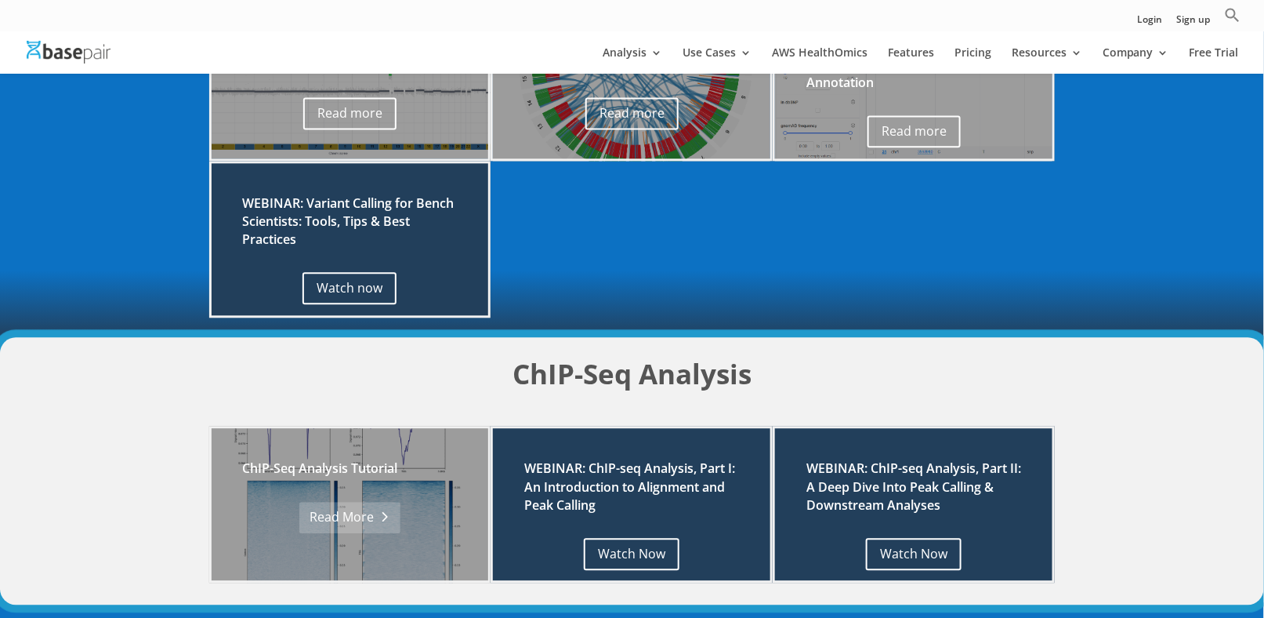
click at [362, 525] on link "Read More" at bounding box center [349, 518] width 101 height 32
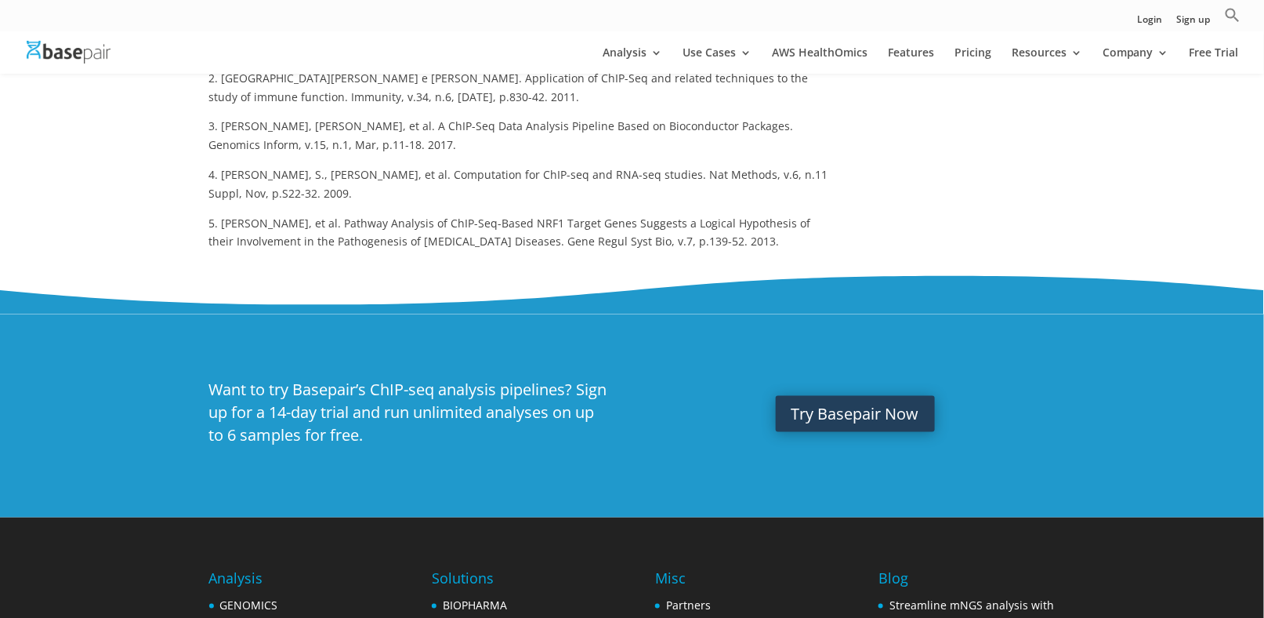
scroll to position [3057, 0]
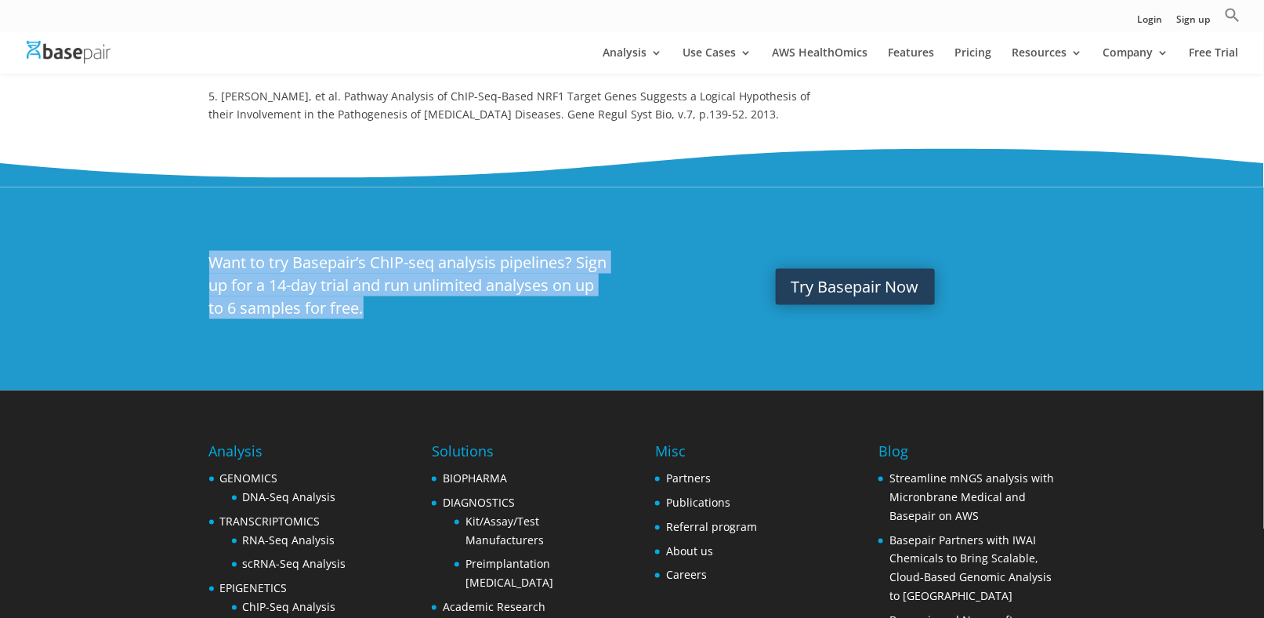
drag, startPoint x: 207, startPoint y: 190, endPoint x: 449, endPoint y: 271, distance: 255.3
click at [449, 271] on div "Want to try Basepair’s ChIP-seq analysis pipelines? Sign up for a 14-day trial …" at bounding box center [632, 288] width 1264 height 203
copy h2 "Want to try Basepair’s ChIP-seq analysis pipelines? Sign up for a 14-day trial …"
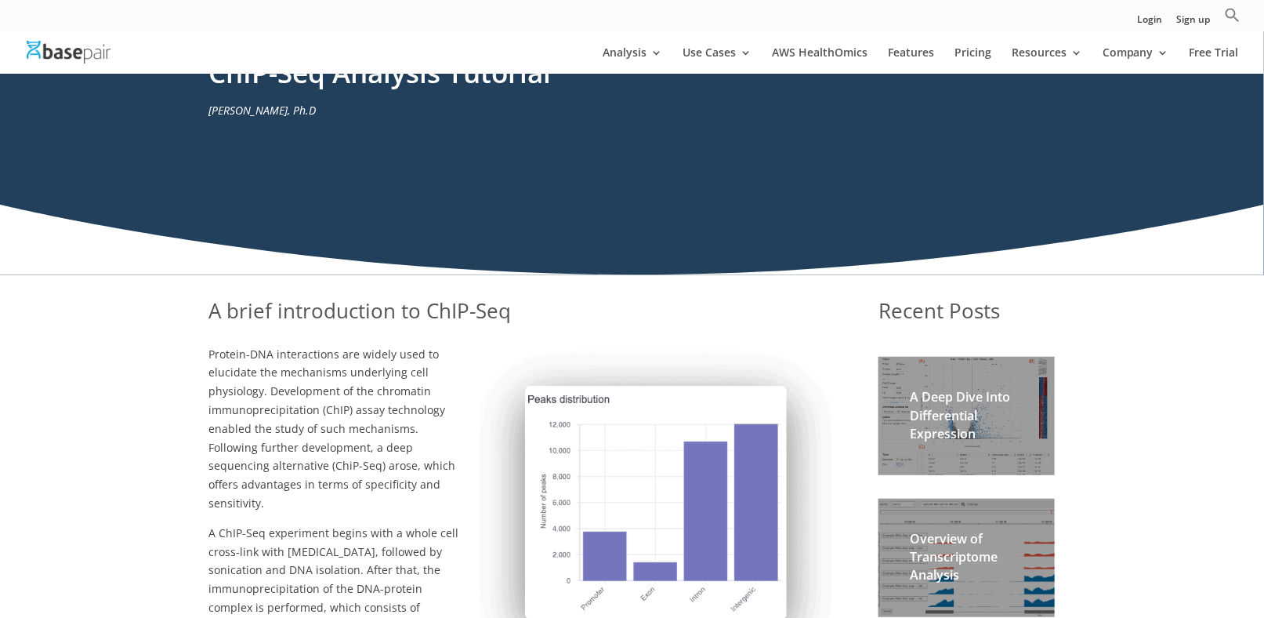
scroll to position [0, 0]
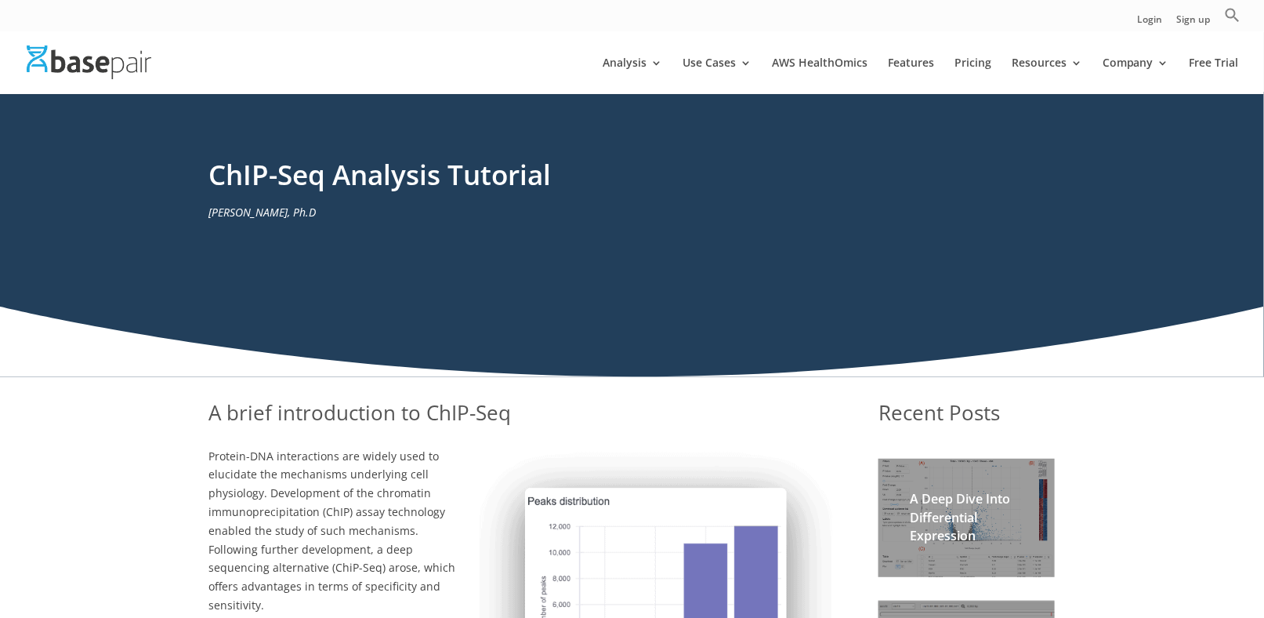
click at [461, 245] on div "ChIP-Seq Analysis Tutorial [PERSON_NAME], Ph.D" at bounding box center [632, 206] width 847 height 103
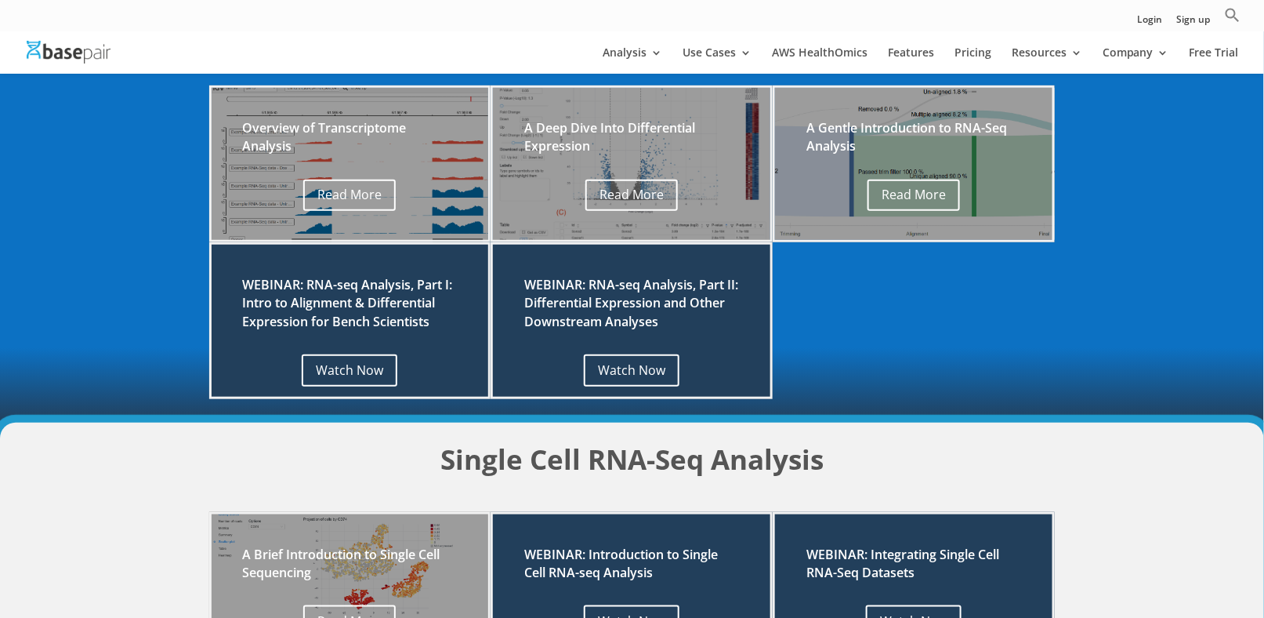
scroll to position [328, 0]
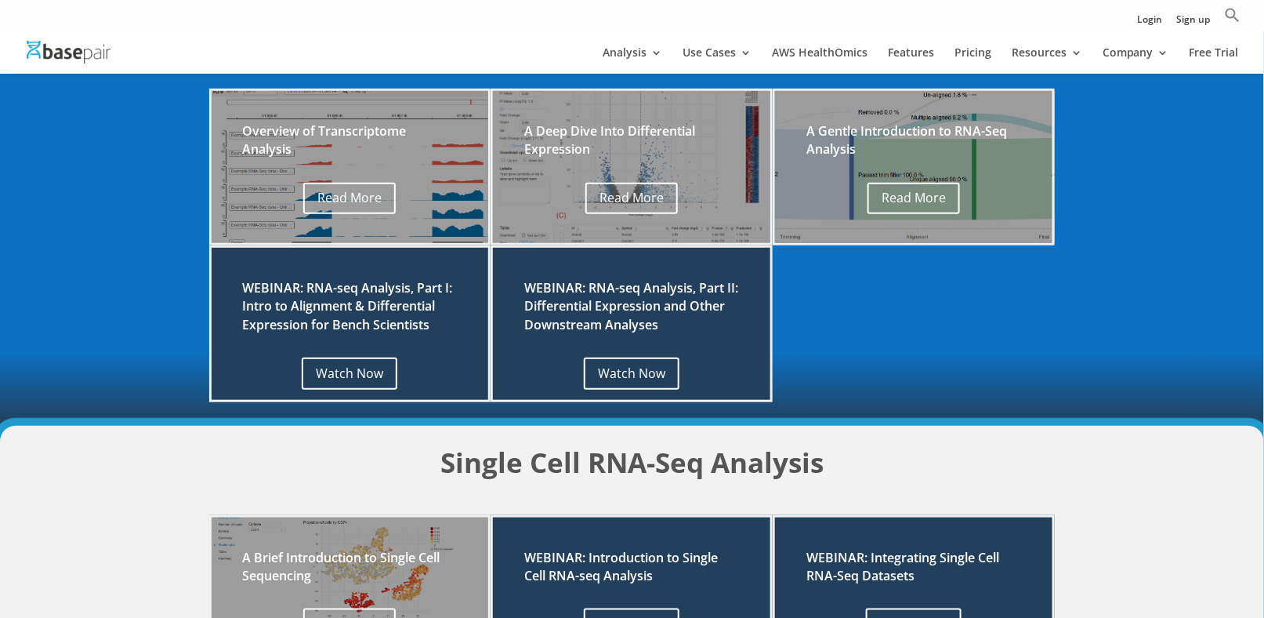
click at [327, 122] on h2 "Overview of Transcriptome Analysis" at bounding box center [350, 144] width 215 height 44
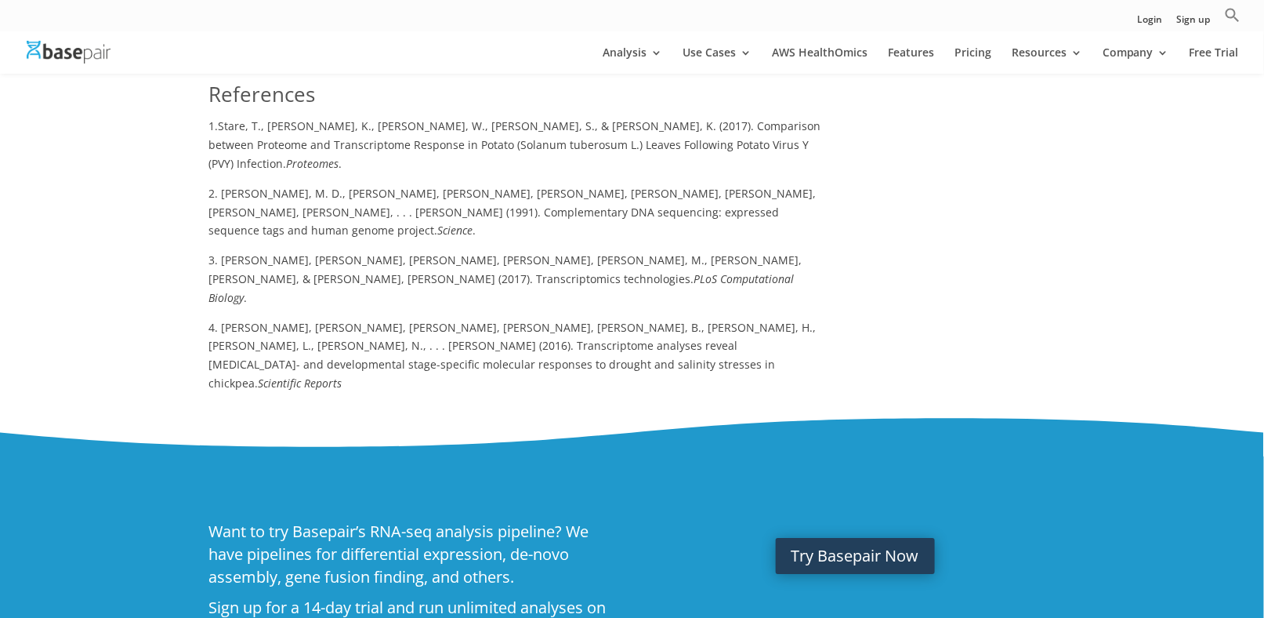
scroll to position [1960, 0]
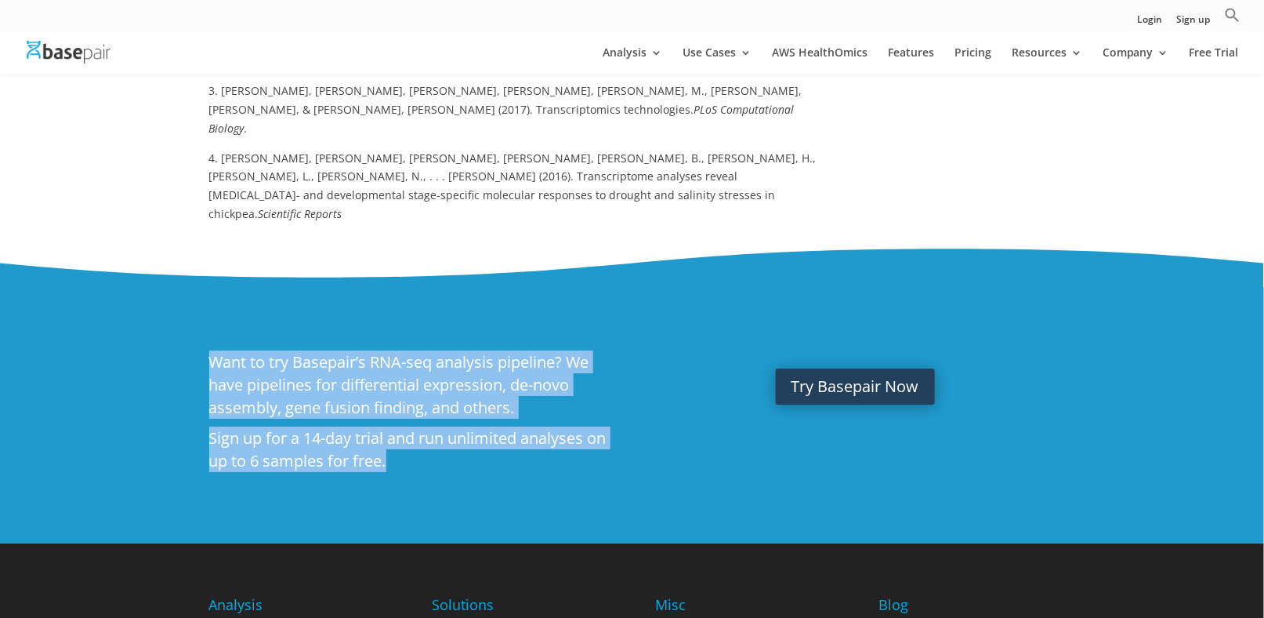
drag, startPoint x: 190, startPoint y: 253, endPoint x: 431, endPoint y: 401, distance: 283.3
click at [431, 401] on div "Want to try Basepair’s RNA-seq analysis pipeline? We have pipelines for differe…" at bounding box center [632, 415] width 1264 height 256
copy div "Want to try Basepair’s RNA-seq analysis pipeline? We have pipelines for differe…"
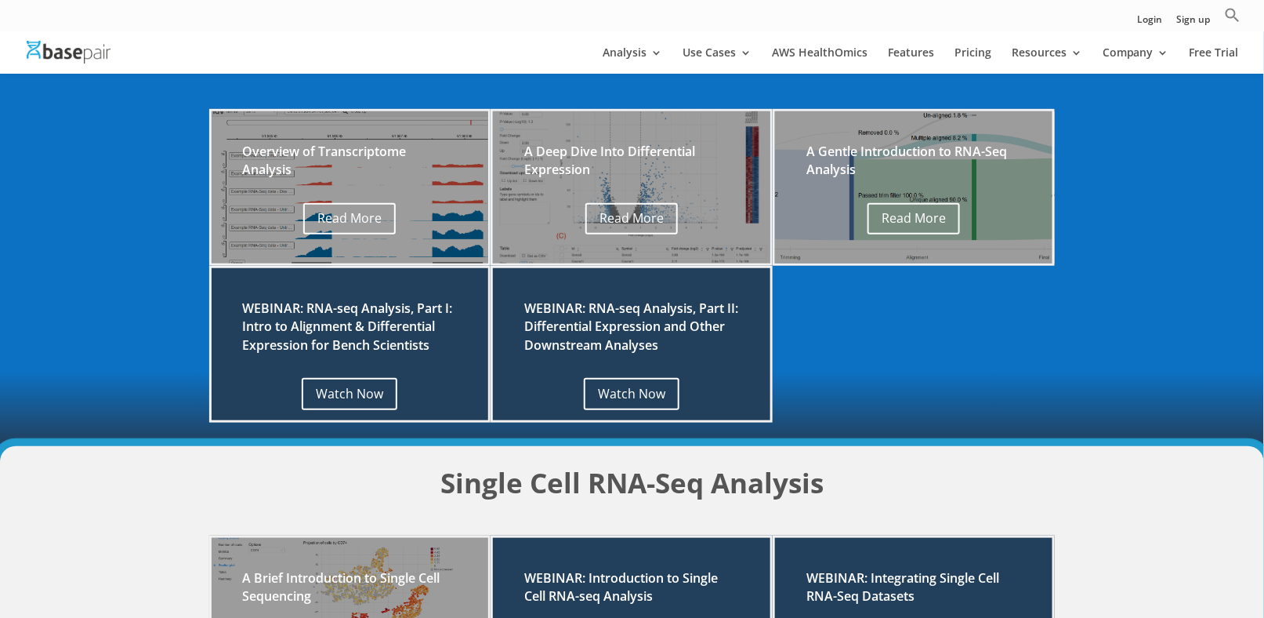
scroll to position [249, 0]
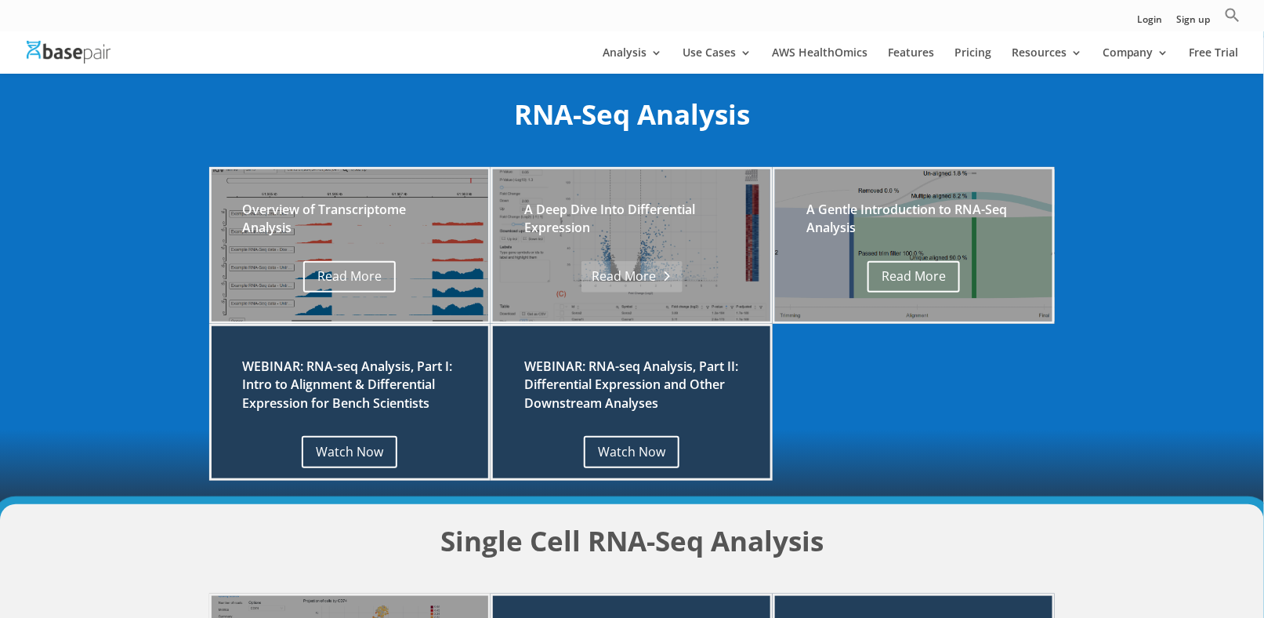
click at [607, 275] on link "Read More" at bounding box center [632, 277] width 101 height 32
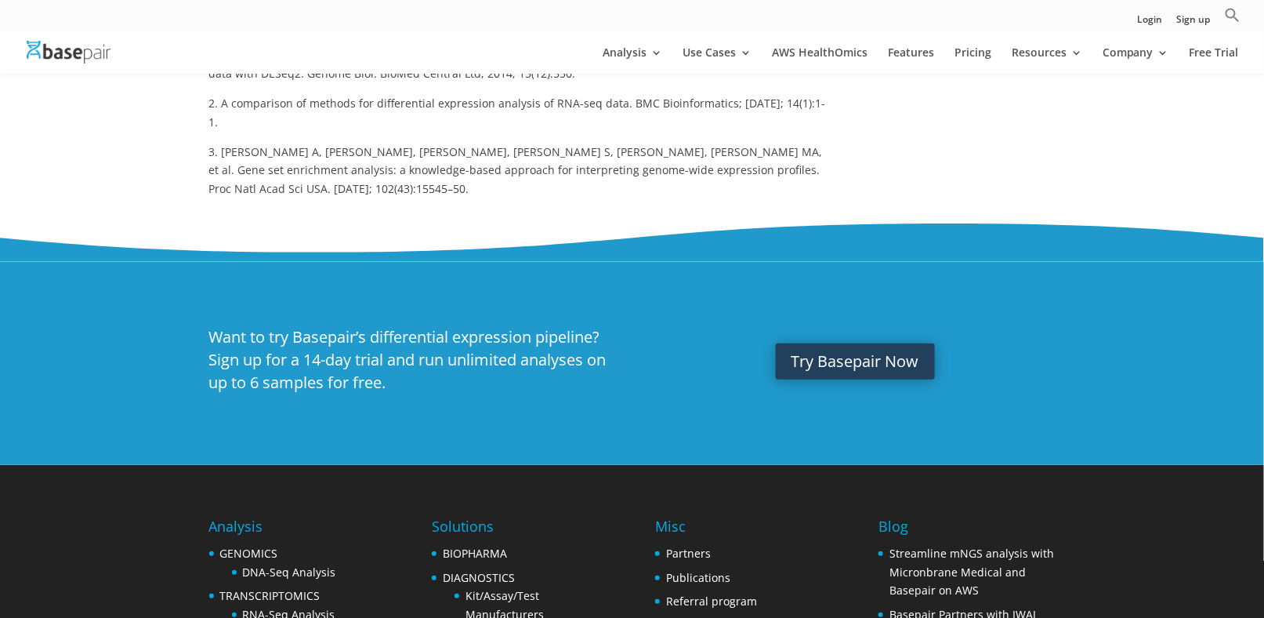
scroll to position [2430, 0]
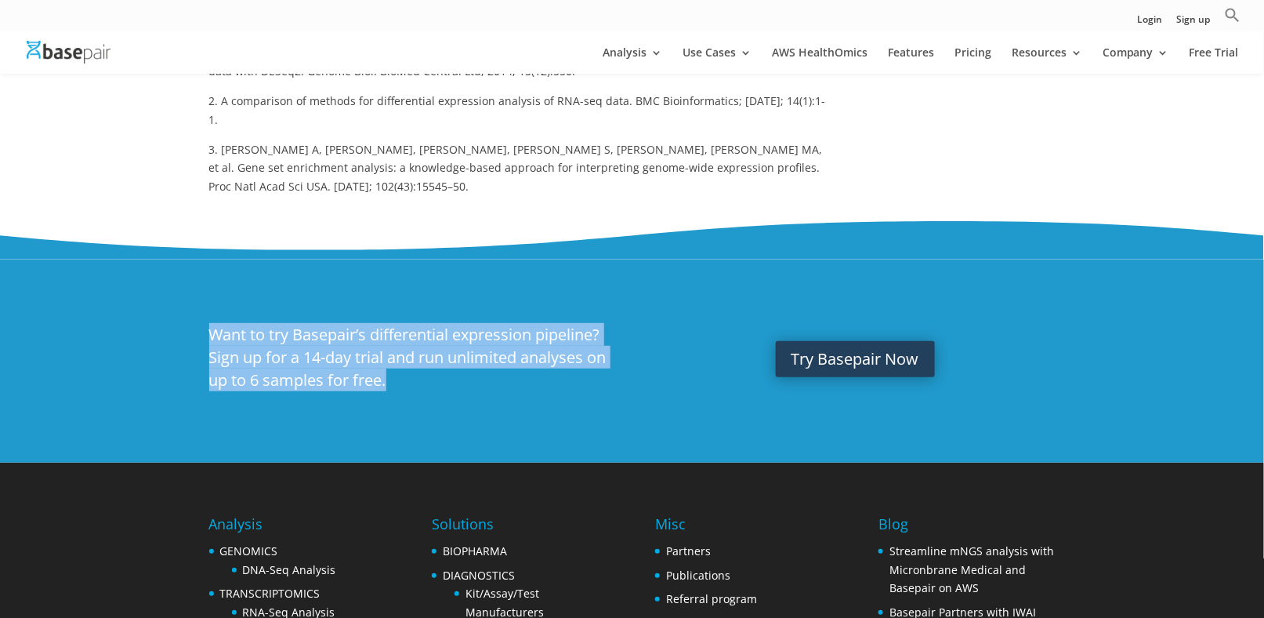
drag, startPoint x: 428, startPoint y: 375, endPoint x: 209, endPoint y: 317, distance: 227.0
click at [209, 323] on h2 "Want to try Basepair’s differential expression pipeline? Sign up for a 14-day t…" at bounding box center [409, 361] width 400 height 76
copy h2 "Want to try Basepair’s differential expression pipeline? Sign up for a 14-day t…"
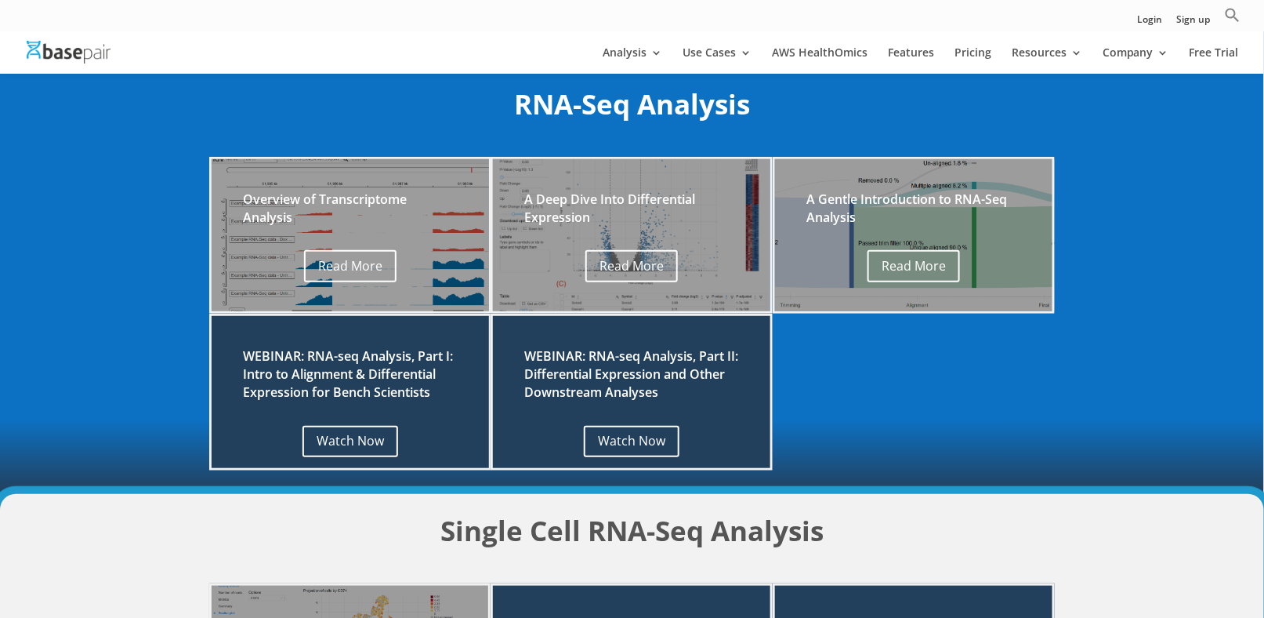
scroll to position [249, 0]
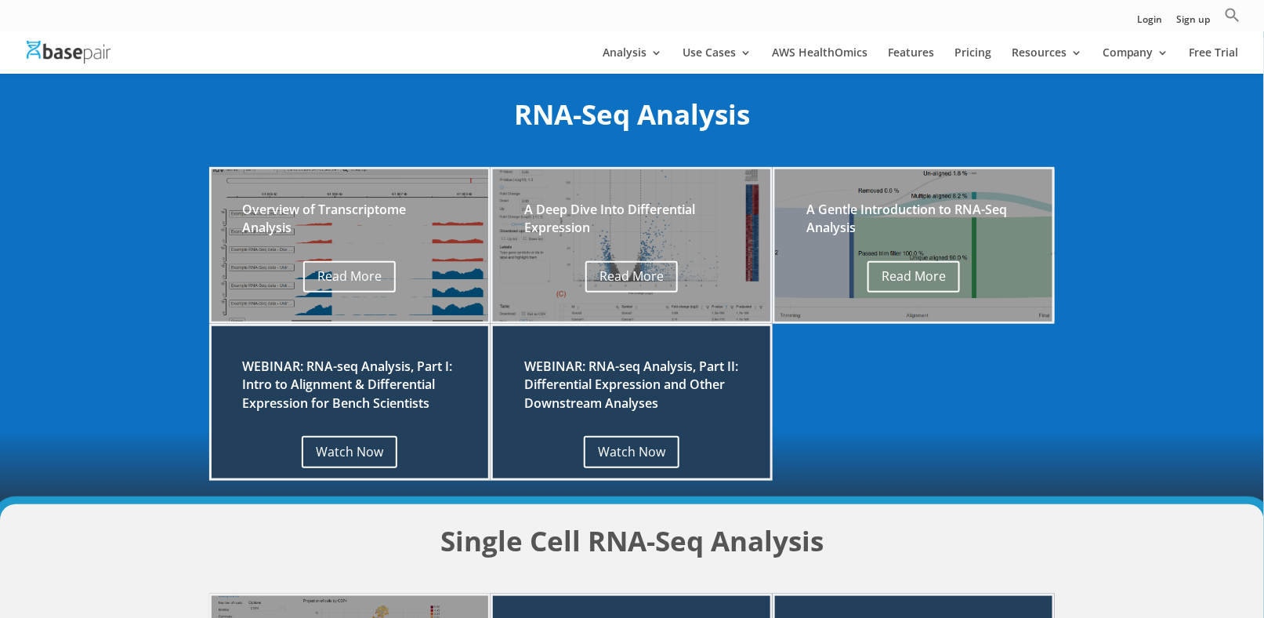
click at [836, 241] on h2 "A Gentle Introduction to RNA-Seq Analysis" at bounding box center [914, 223] width 215 height 44
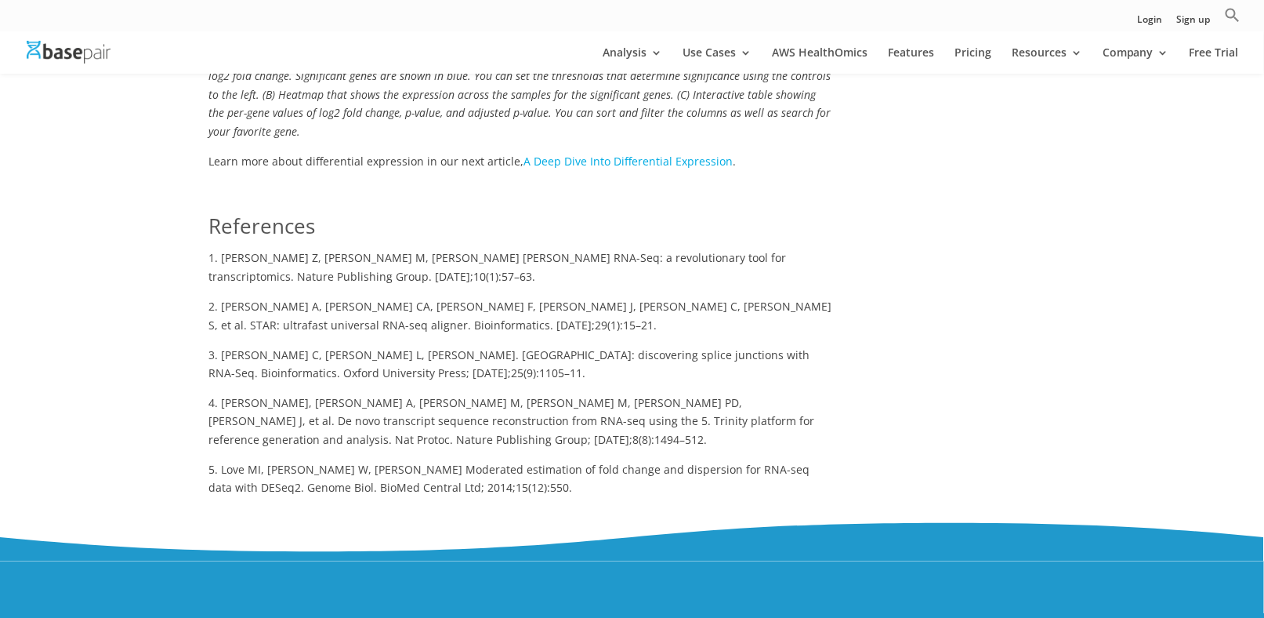
scroll to position [3135, 0]
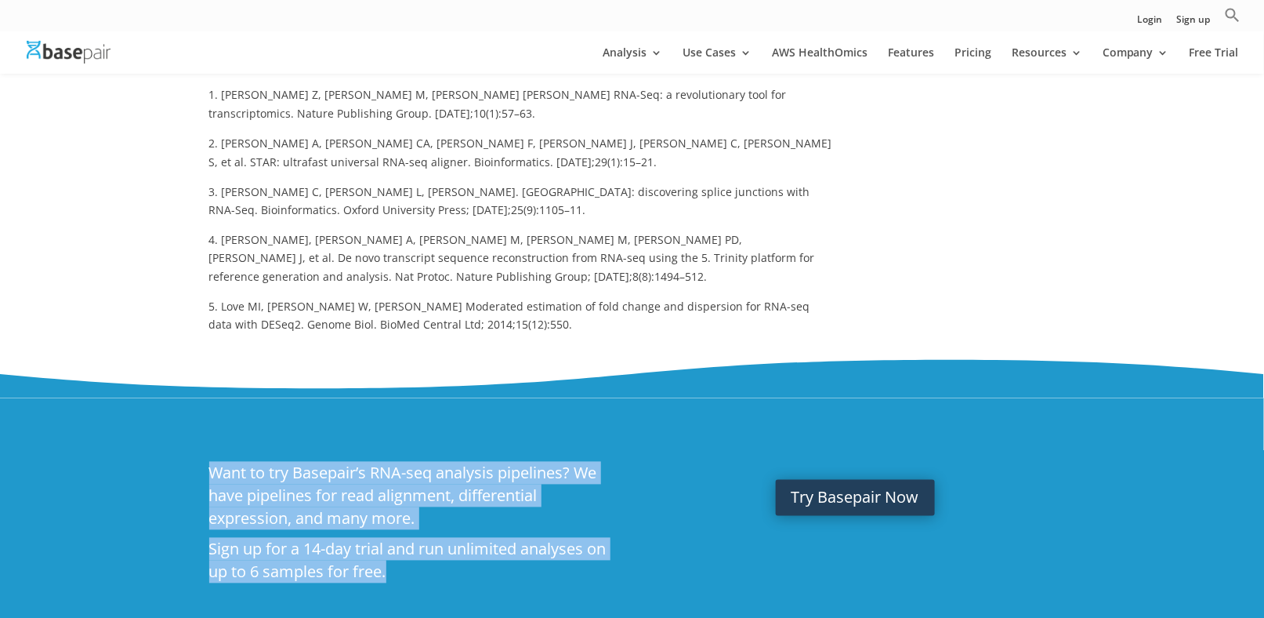
drag, startPoint x: 205, startPoint y: 405, endPoint x: 435, endPoint y: 536, distance: 265.0
click at [435, 536] on div "Want to try Basepair’s RNA-seq analysis pipelines? We have pipelines for read a…" at bounding box center [632, 526] width 1264 height 256
copy div "Want to try Basepair’s RNA-seq analysis pipelines? We have pipelines for read a…"
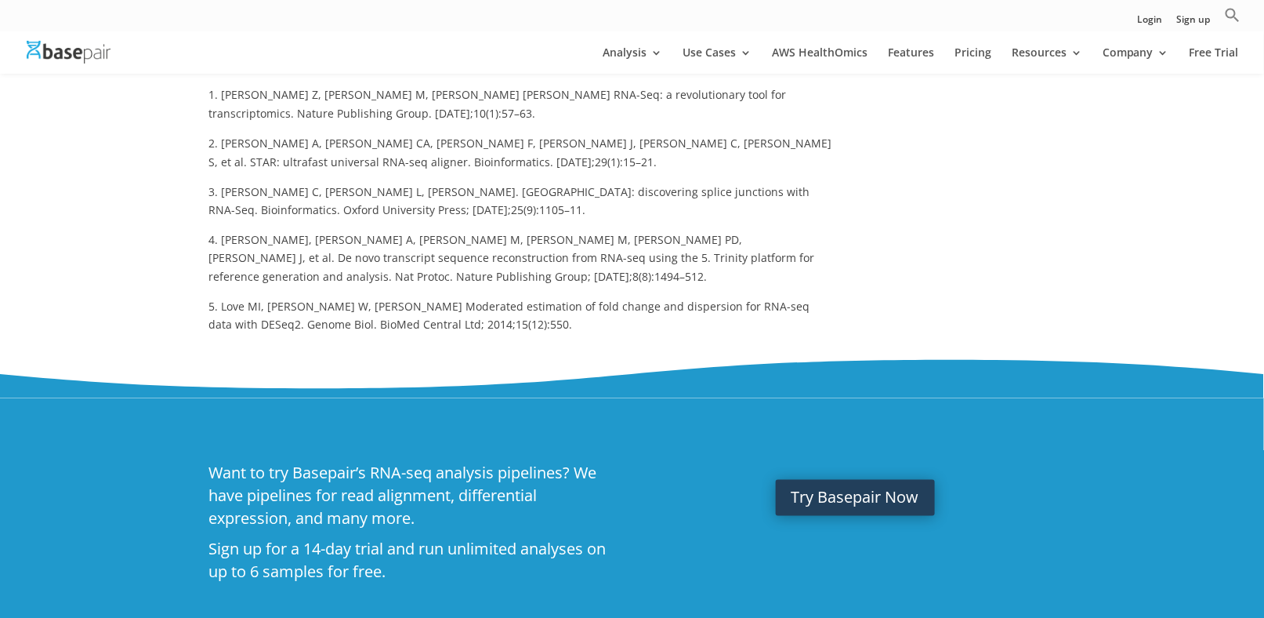
click at [383, 298] on p "5. Love MI, Huber W, Anders S. Moderated estimation of fold change and dispersi…" at bounding box center [520, 317] width 623 height 38
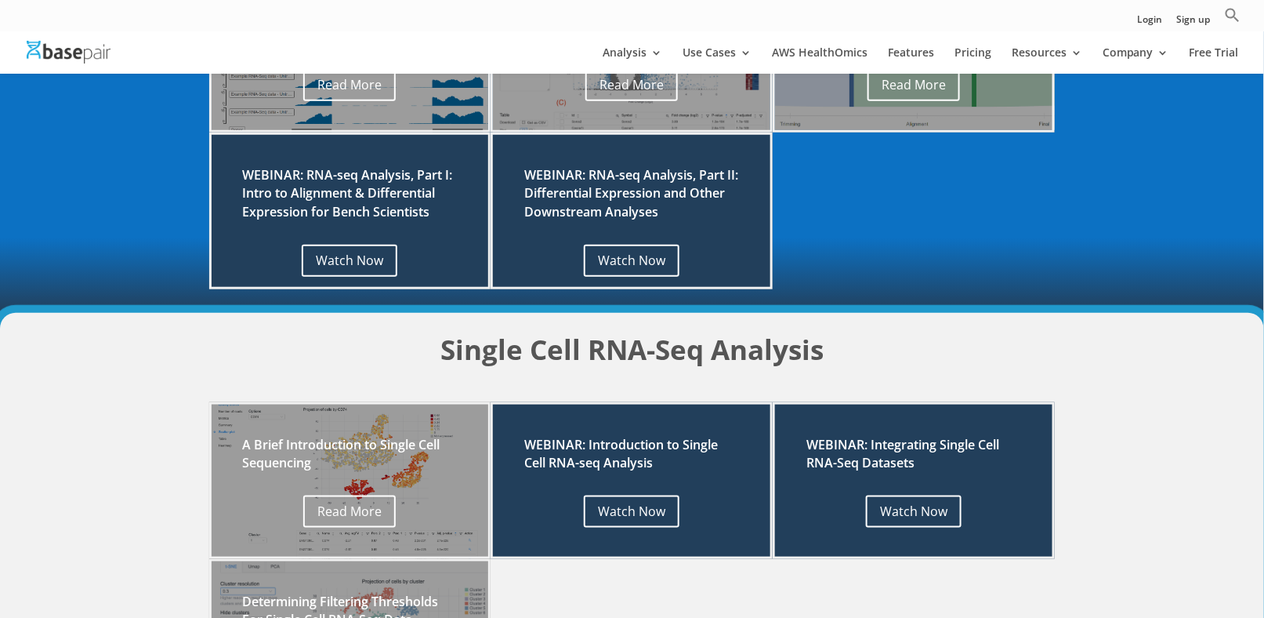
scroll to position [484, 0]
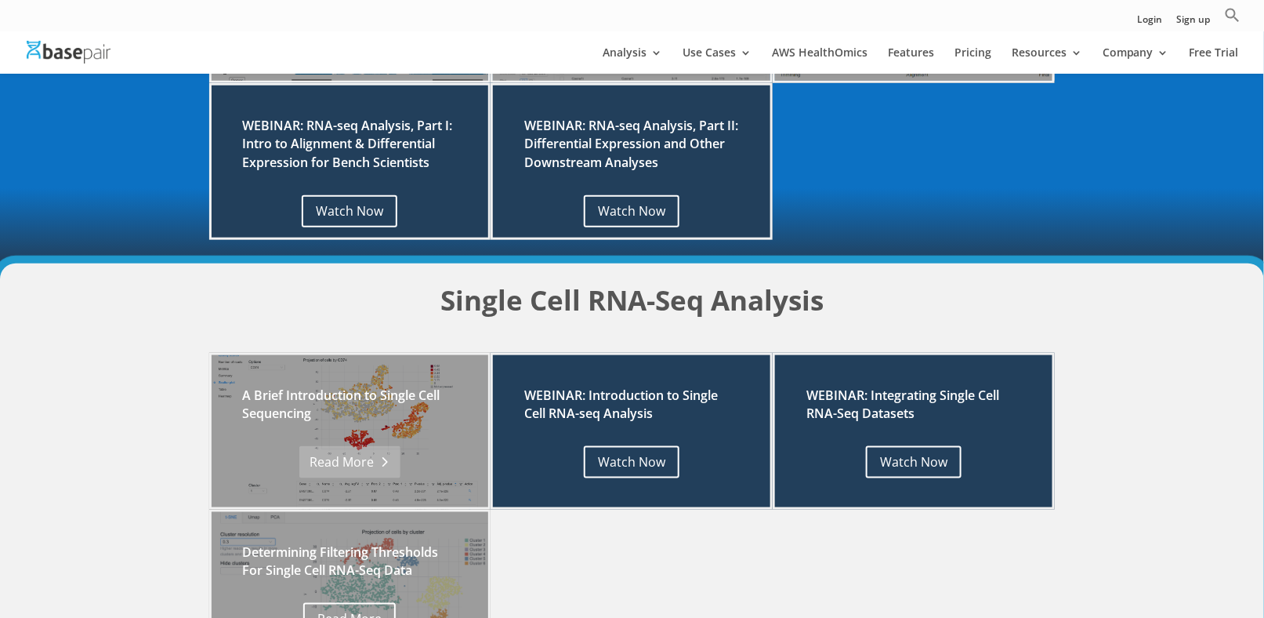
click at [346, 459] on link "Read More" at bounding box center [349, 462] width 101 height 32
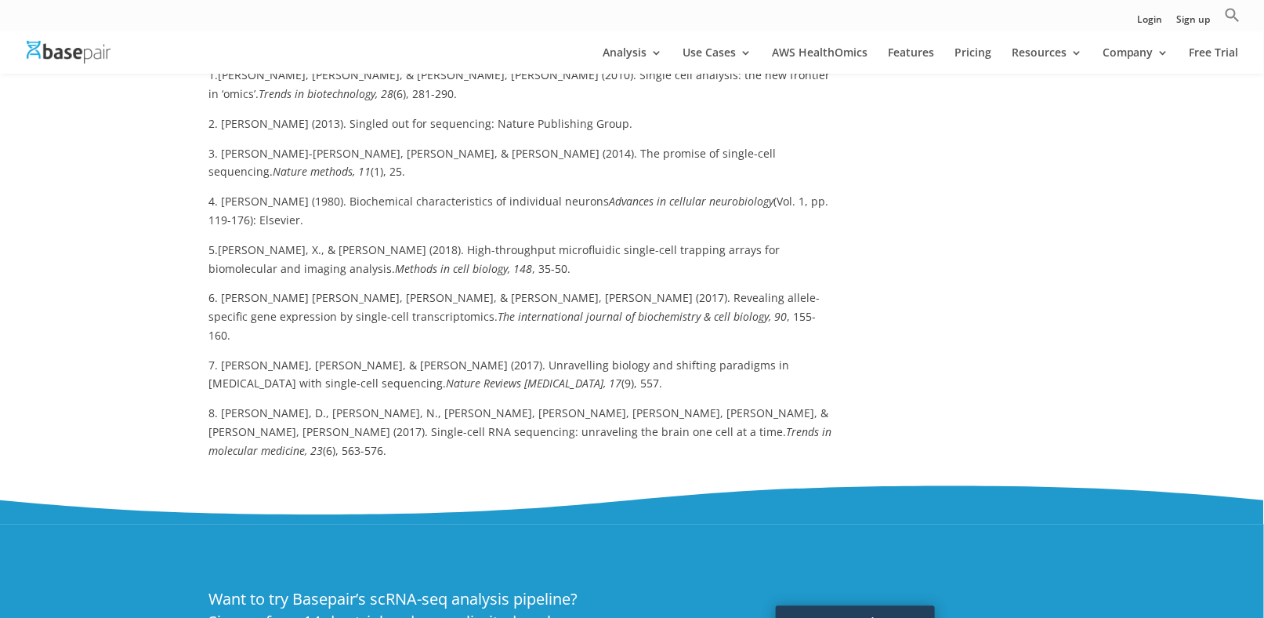
scroll to position [1411, 0]
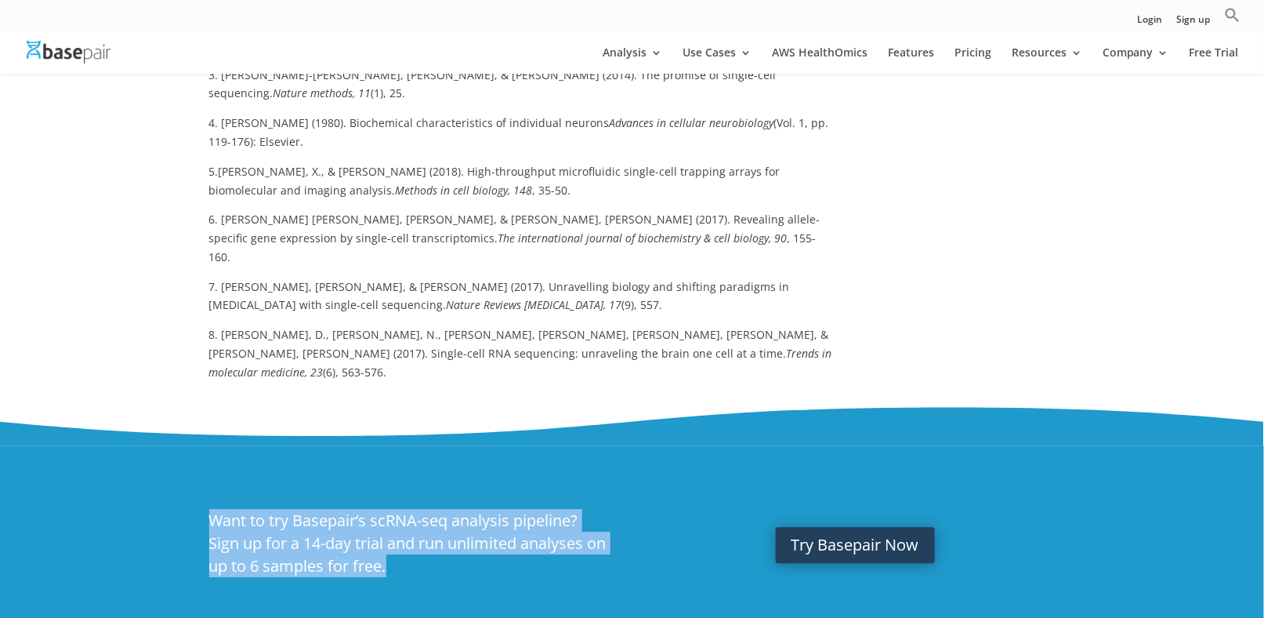
drag, startPoint x: 207, startPoint y: 350, endPoint x: 435, endPoint y: 412, distance: 236.4
click at [435, 445] on div "Want to try Basepair’s scRNA-seq analysis pipeline? Sign up for a 14-day trial …" at bounding box center [632, 546] width 1264 height 203
copy h2 "Want to try Basepair’s scRNA-seq analysis pipeline? Sign up for a 14-day trial …"
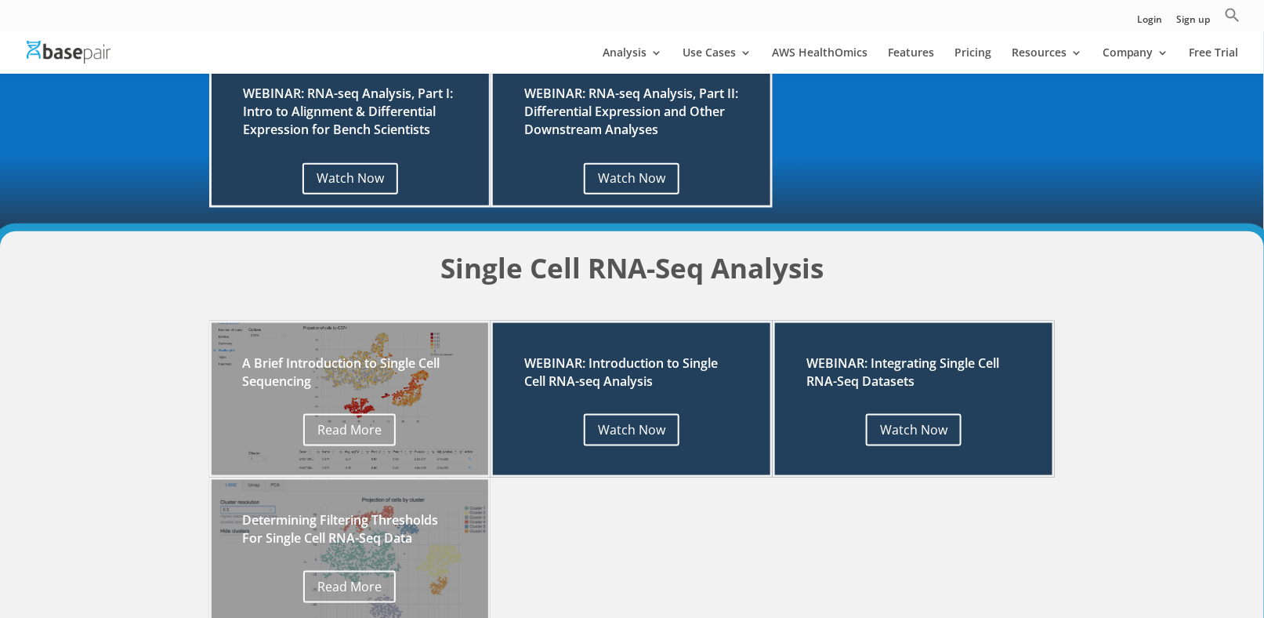
scroll to position [549, 0]
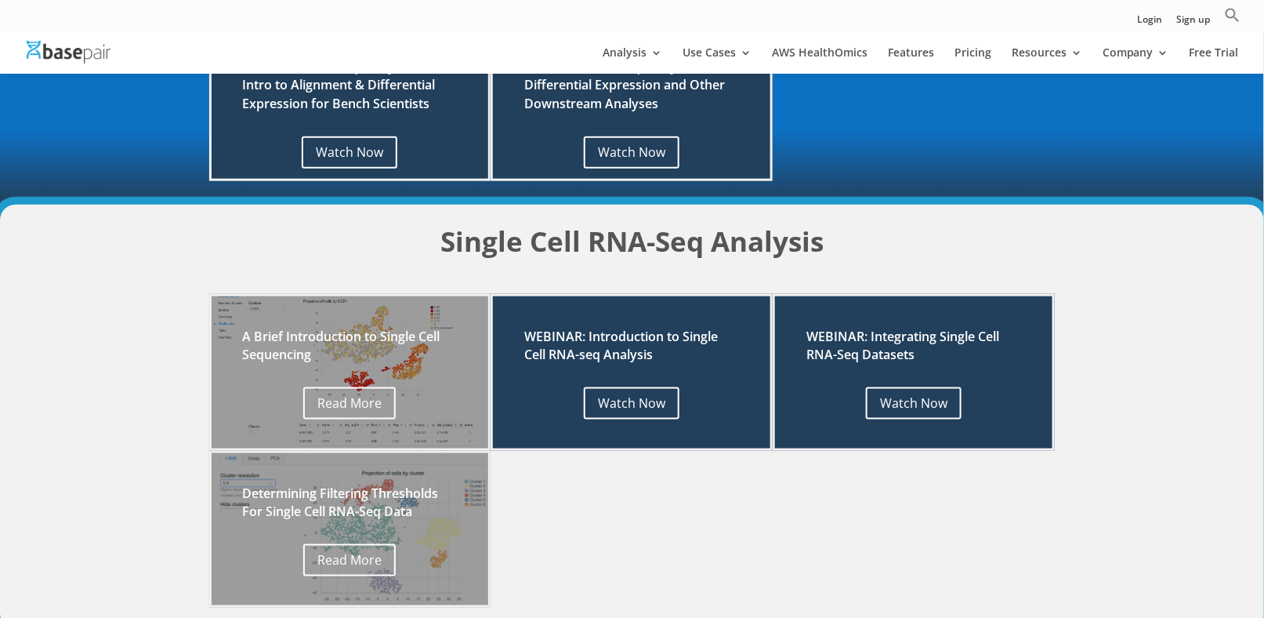
click at [328, 499] on h2 "Determining Filtering Thresholds For Single Cell RNA-Seq Data" at bounding box center [350, 506] width 215 height 44
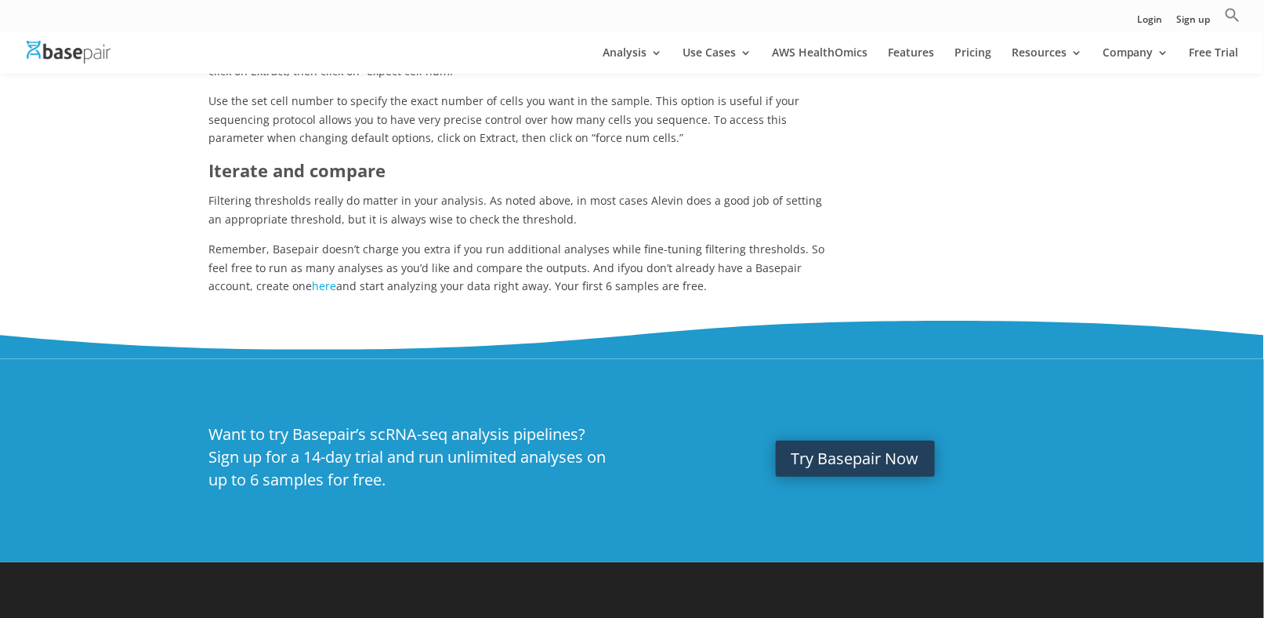
scroll to position [2352, 0]
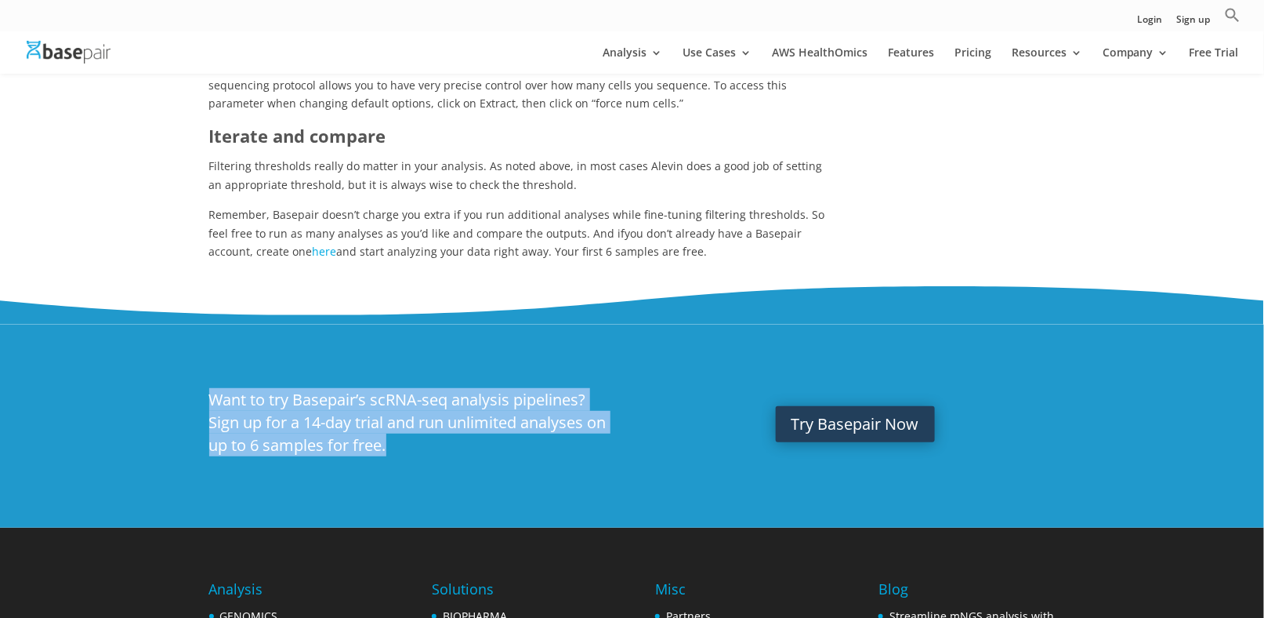
drag, startPoint x: 410, startPoint y: 415, endPoint x: 165, endPoint y: 342, distance: 255.9
click at [165, 342] on div "Want to try Basepair’s scRNA-seq analysis pipelines? Sign up for a 14-day trial…" at bounding box center [632, 426] width 1264 height 203
copy h2 "Want to try Basepair’s scRNA-seq analysis pipelines? Sign up for a 14-day trial…"
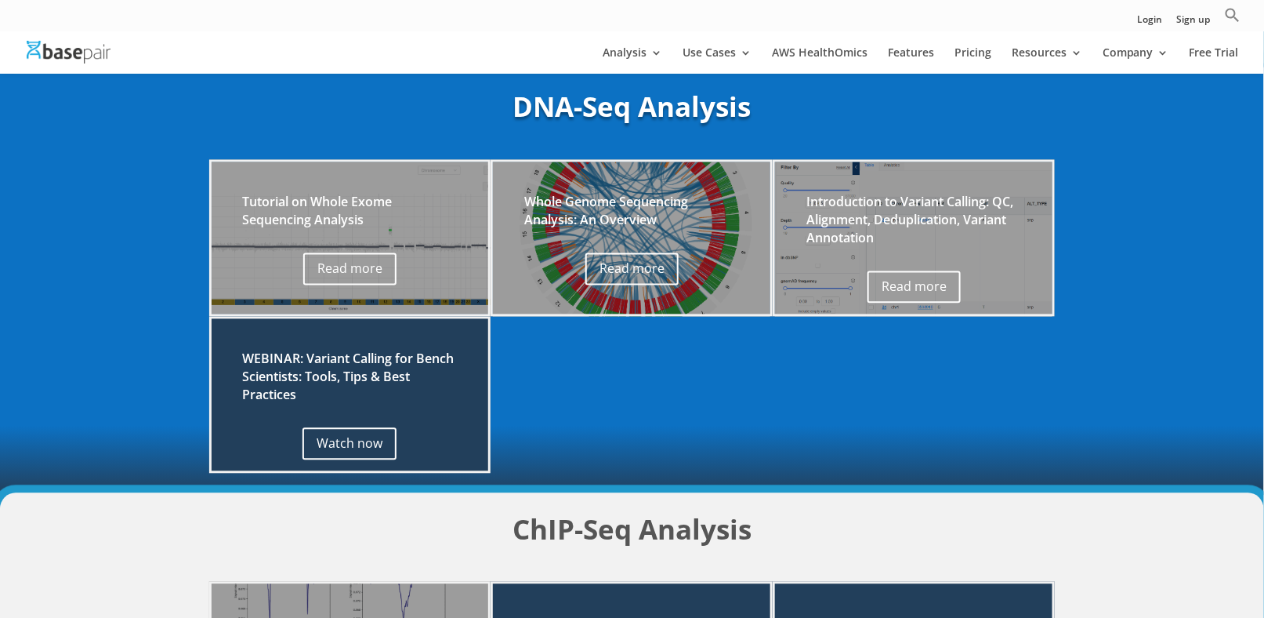
scroll to position [1080, 0]
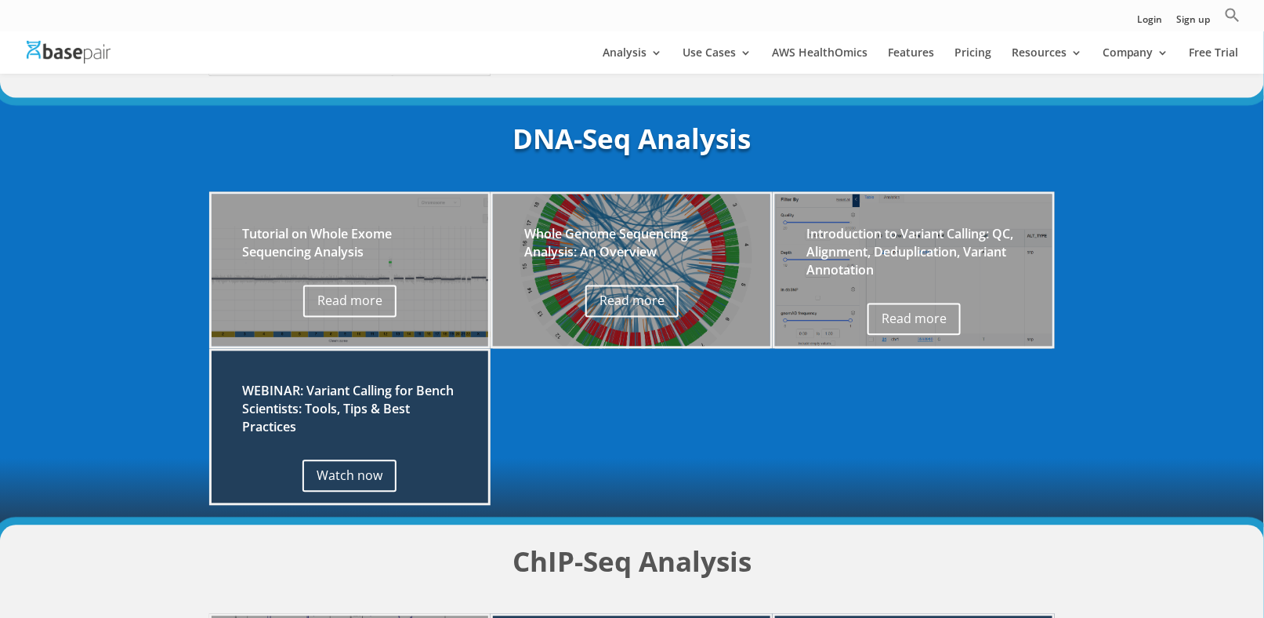
click at [344, 269] on div "Tutorial on Whole Exome Sequencing Analysis" at bounding box center [350, 256] width 215 height 60
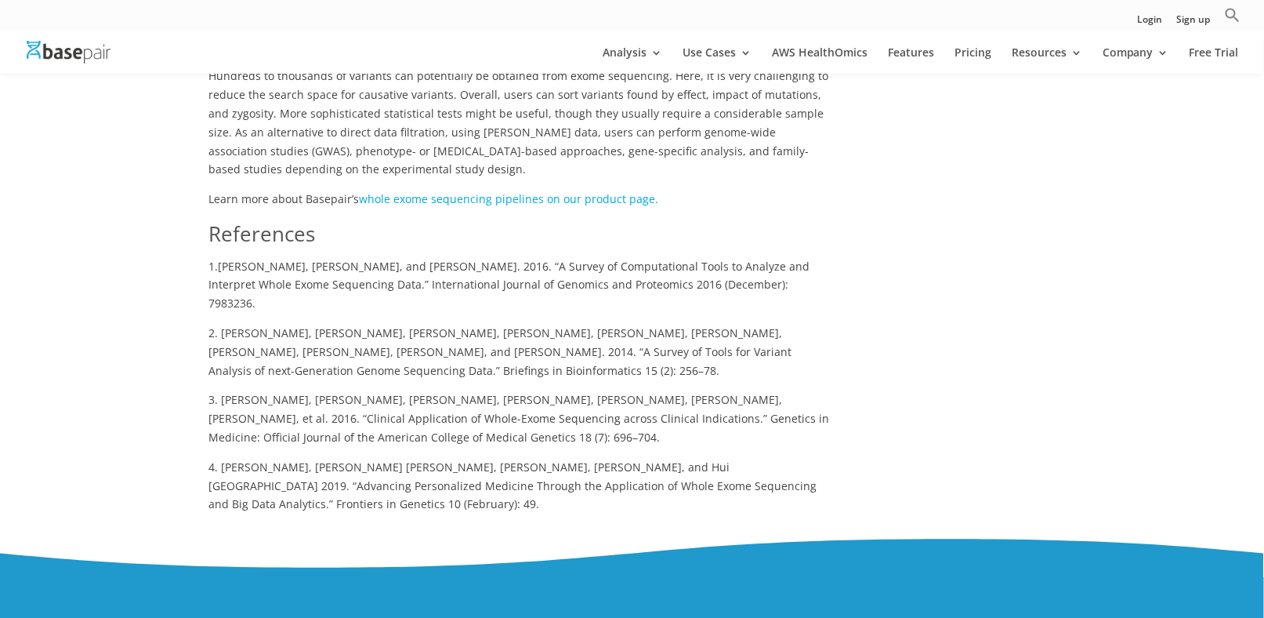
scroll to position [1646, 0]
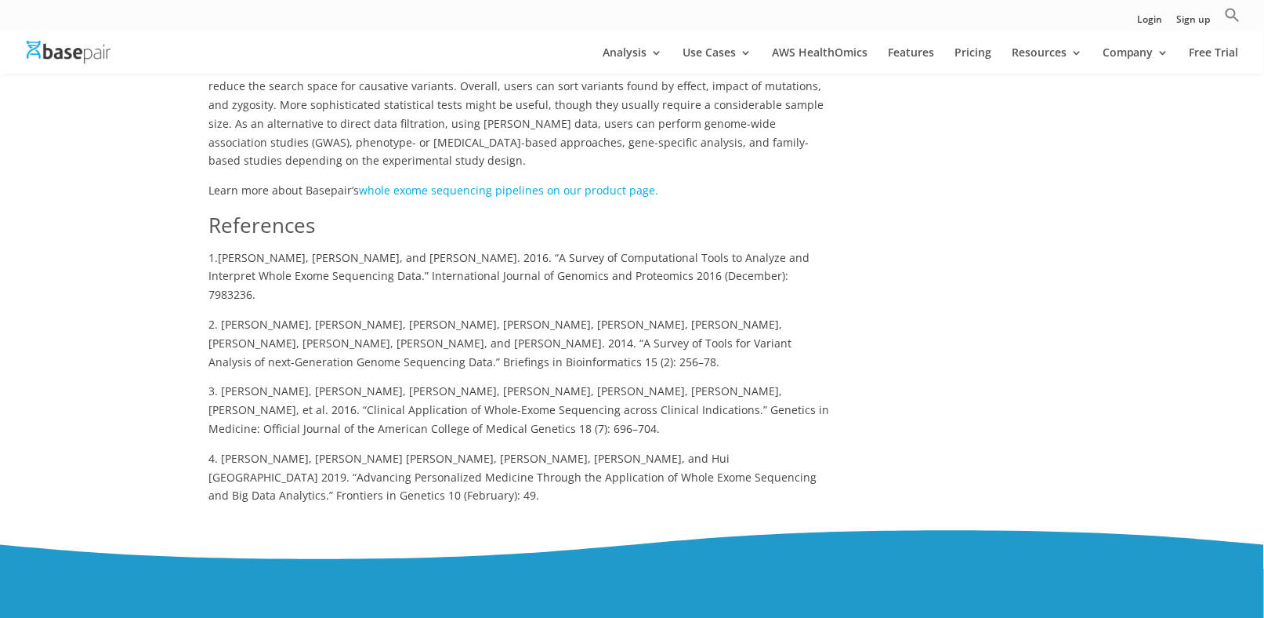
drag, startPoint x: 190, startPoint y: 520, endPoint x: 363, endPoint y: 600, distance: 190.1
copy h2 "Want to try Basepair’s [PERSON_NAME] analysis pipelines? Sign up for a 14-day t…"
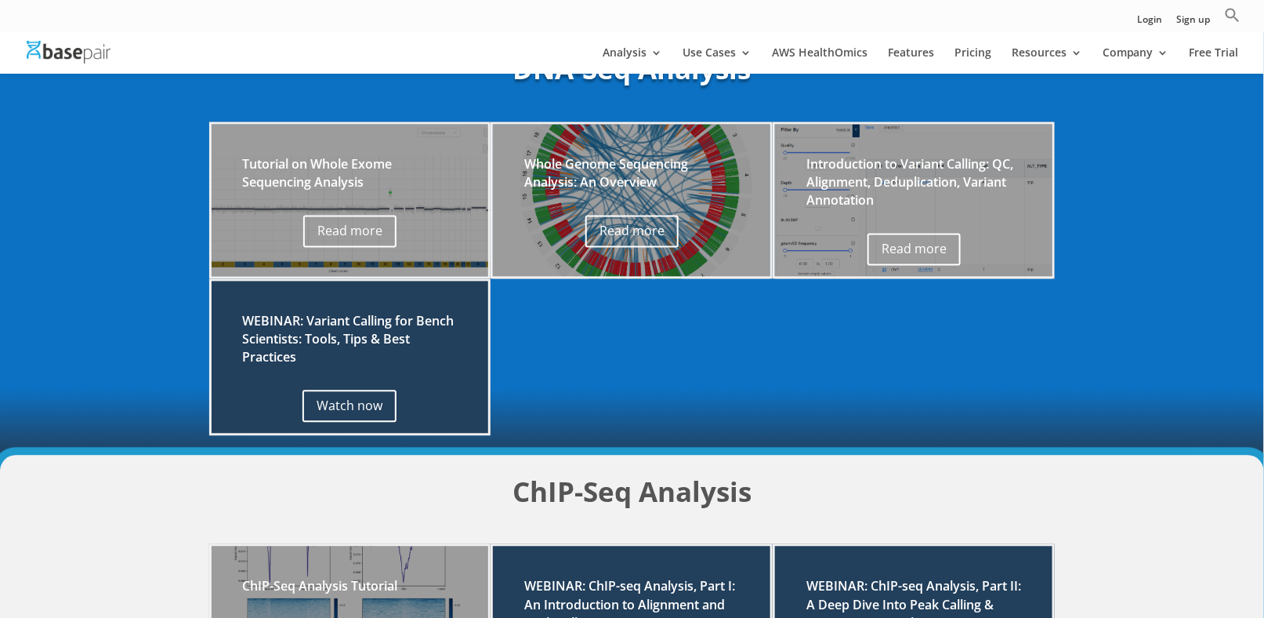
scroll to position [941, 0]
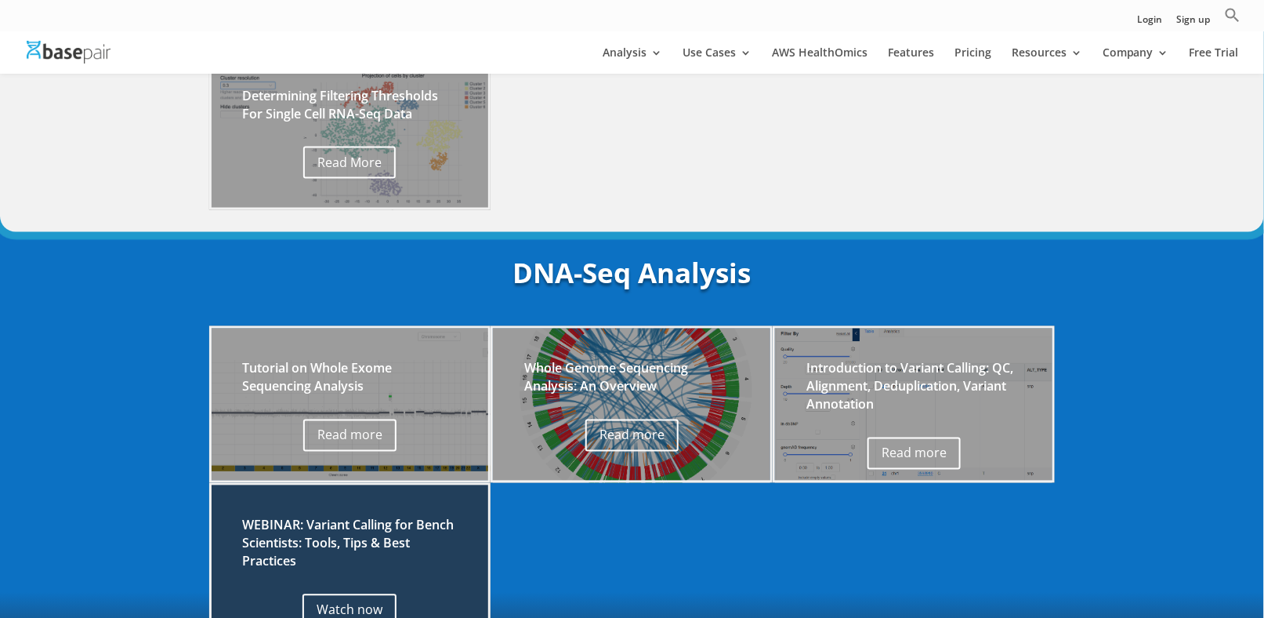
click at [802, 405] on div "Introduction to Variant Calling: QC, Alignment, Deduplication, Variant Annotati…" at bounding box center [914, 404] width 282 height 157
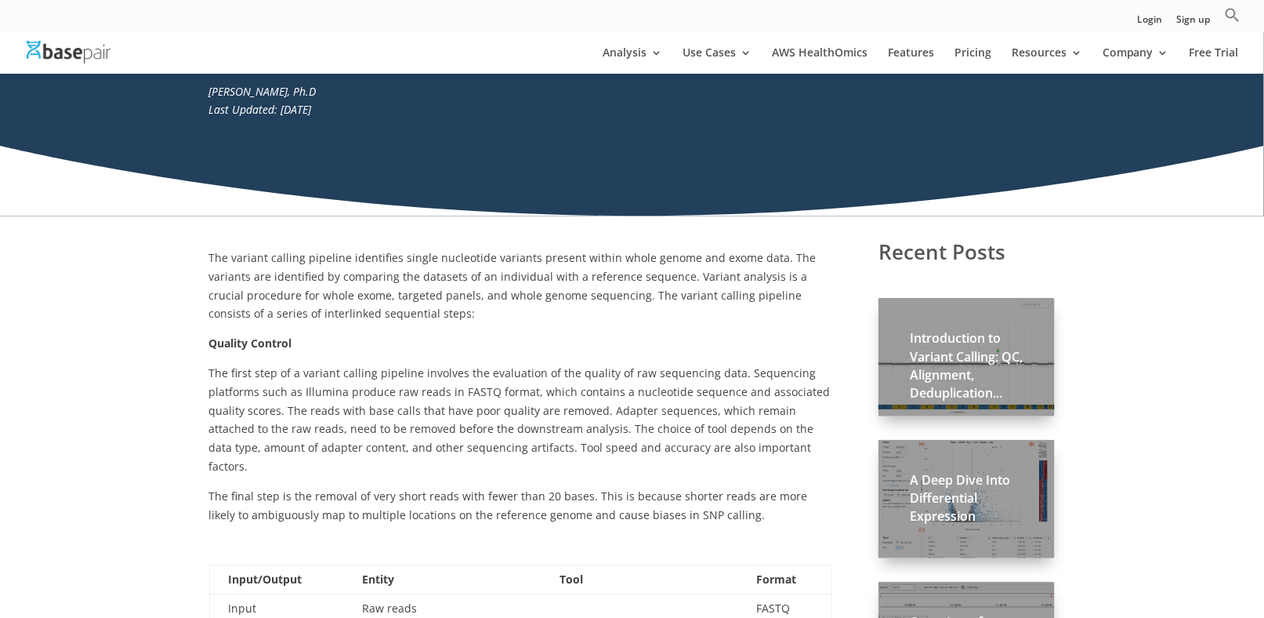
scroll to position [314, 0]
